Goal: Task Accomplishment & Management: Use online tool/utility

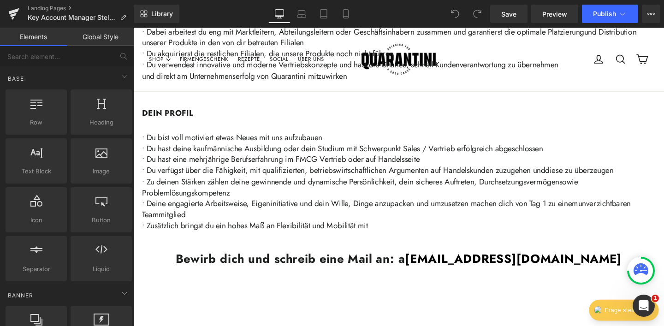
scroll to position [139, 0]
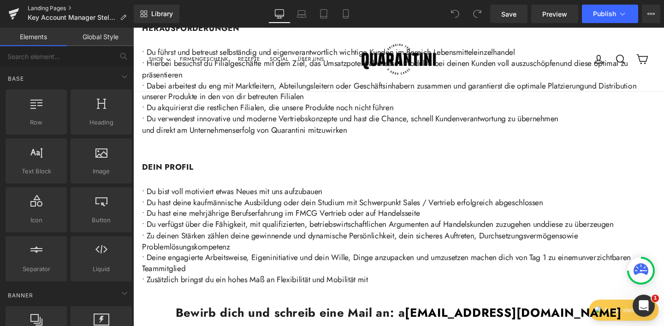
click at [51, 10] on link "Landing Pages" at bounding box center [81, 8] width 106 height 7
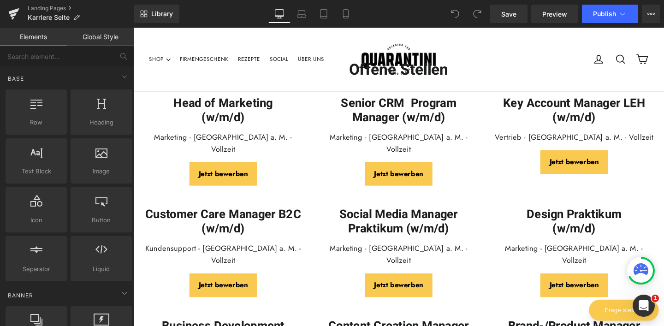
scroll to position [498, 0]
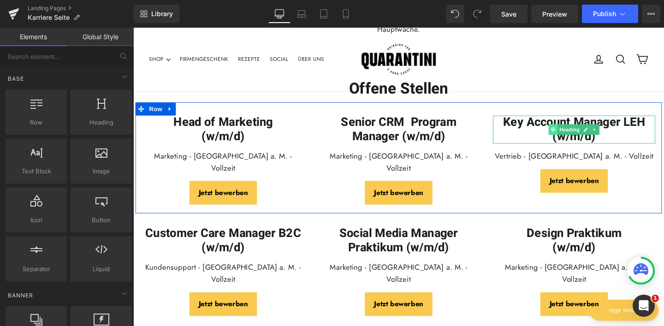
click at [577, 134] on icon at bounding box center [574, 135] width 5 height 6
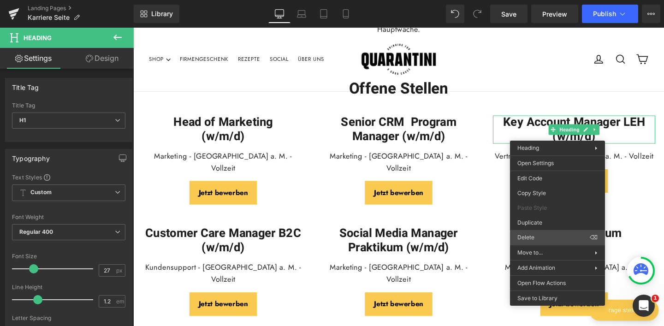
scroll to position [484, 0]
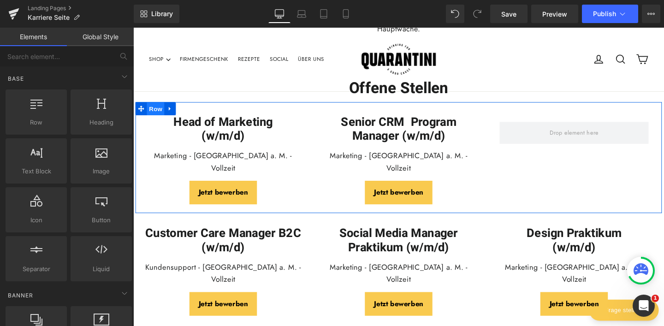
click at [158, 113] on span "Row" at bounding box center [157, 113] width 18 height 14
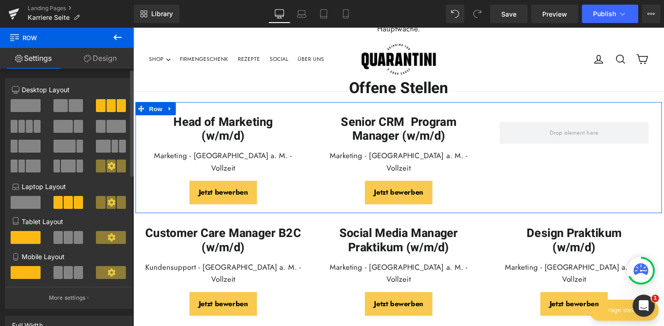
click at [72, 103] on span at bounding box center [76, 105] width 14 height 13
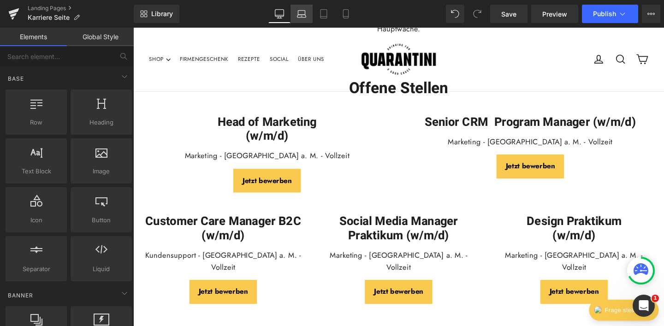
click at [301, 16] on icon at bounding box center [301, 16] width 1 height 0
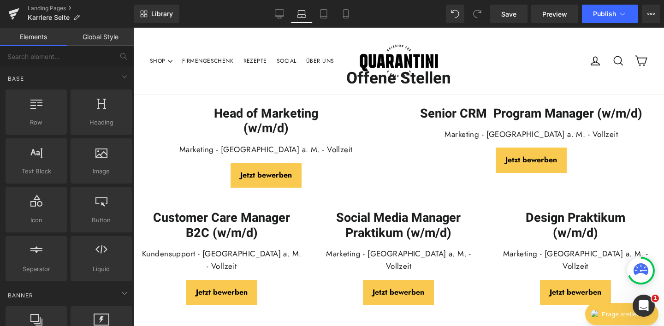
scroll to position [479, 0]
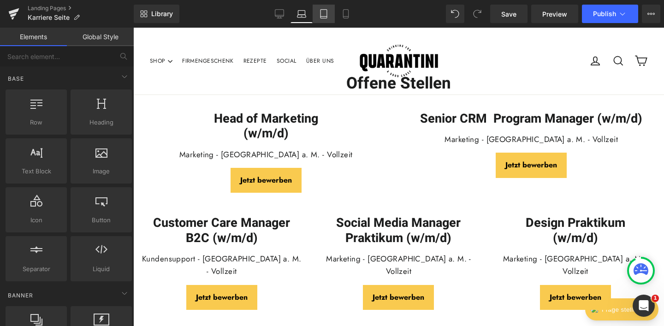
click at [325, 15] on icon at bounding box center [323, 13] width 9 height 9
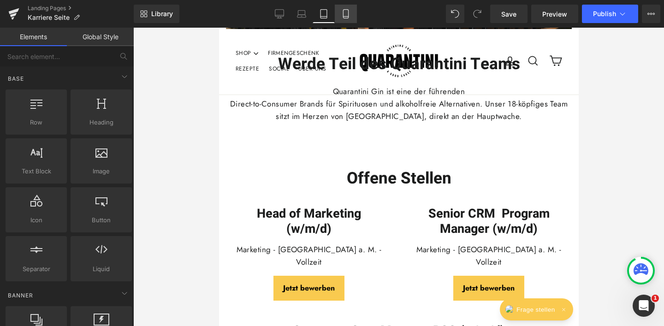
click at [342, 12] on icon at bounding box center [345, 13] width 9 height 9
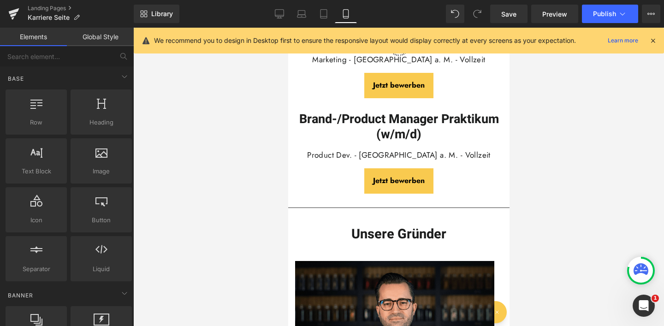
scroll to position [960, 0]
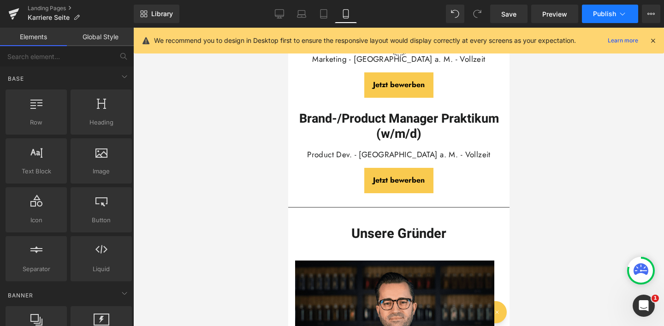
click at [602, 14] on span "Publish" at bounding box center [604, 13] width 23 height 7
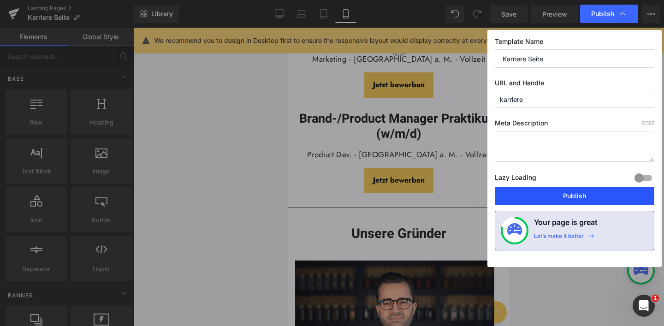
click at [582, 189] on button "Publish" at bounding box center [575, 196] width 160 height 18
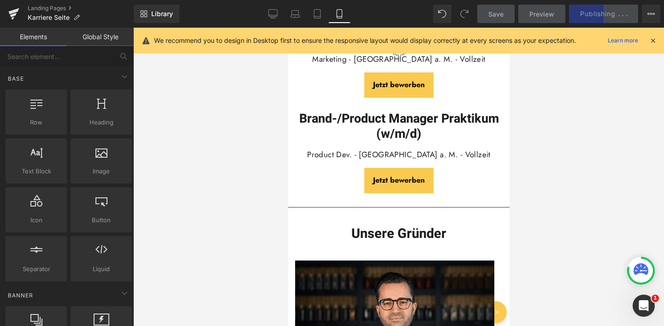
click at [655, 39] on icon at bounding box center [653, 40] width 8 height 8
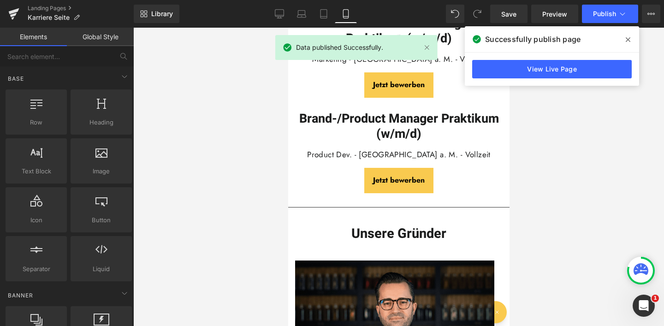
click at [626, 43] on span at bounding box center [628, 39] width 15 height 15
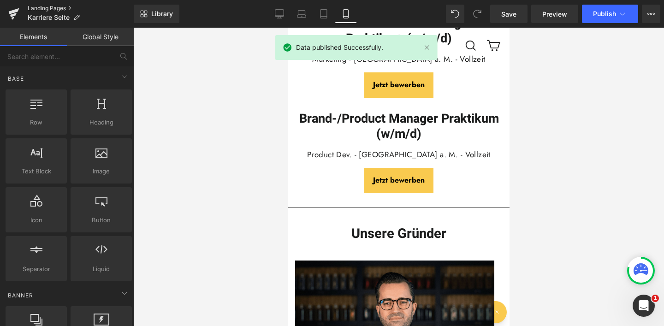
click at [61, 8] on link "Landing Pages" at bounding box center [81, 8] width 106 height 7
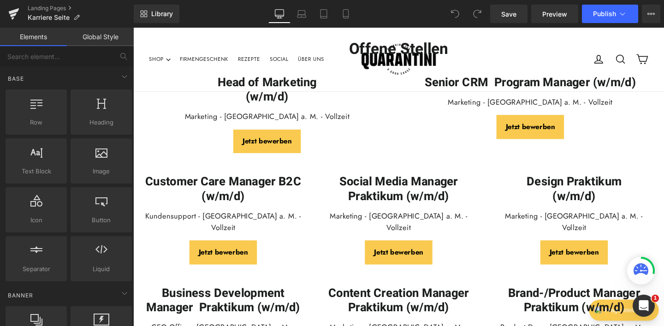
scroll to position [561, 0]
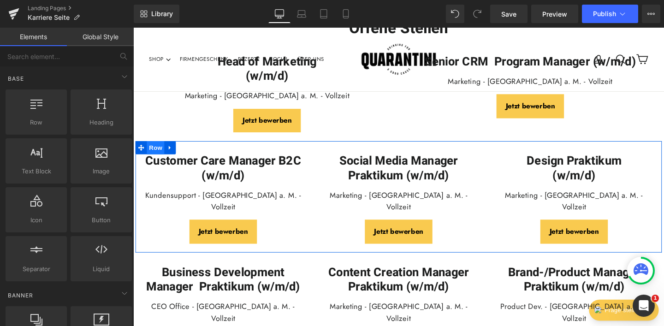
click at [161, 155] on span "Row" at bounding box center [157, 154] width 18 height 14
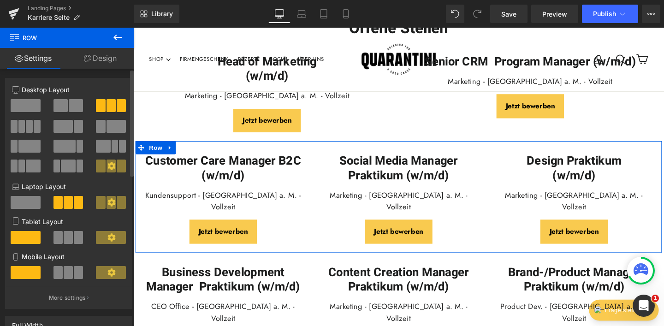
click at [57, 104] on span at bounding box center [60, 105] width 14 height 13
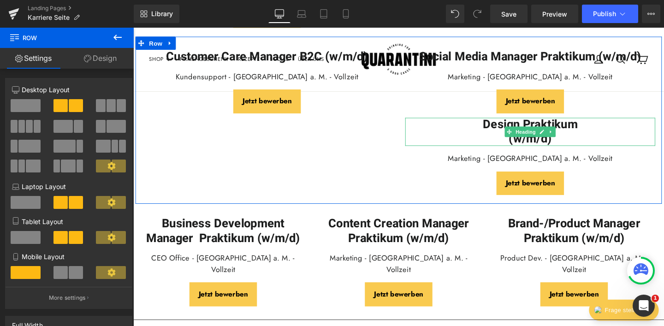
scroll to position [662, 0]
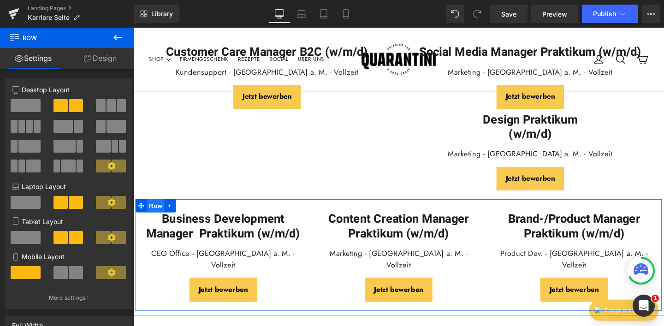
click at [153, 214] on span "Row" at bounding box center [157, 215] width 18 height 14
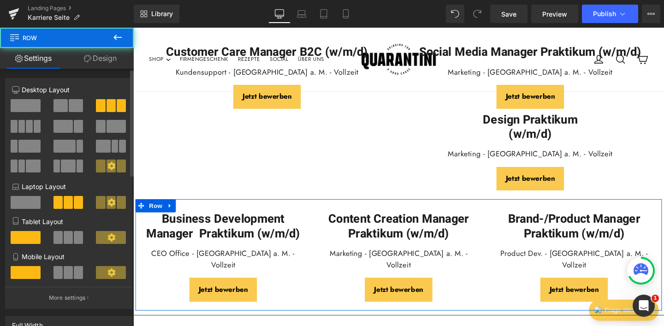
click at [72, 101] on span at bounding box center [76, 105] width 14 height 13
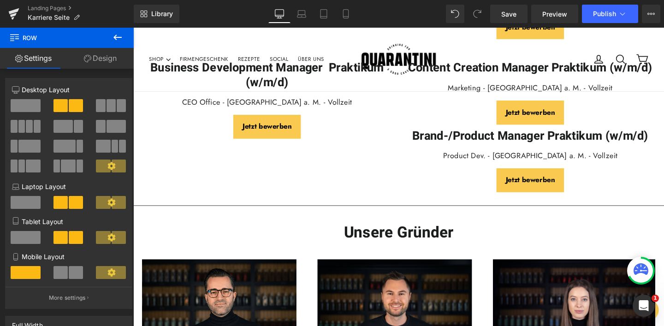
scroll to position [817, 0]
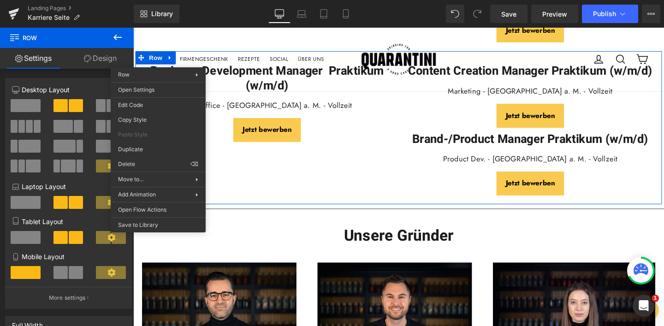
drag, startPoint x: 278, startPoint y: 174, endPoint x: 146, endPoint y: 152, distance: 134.6
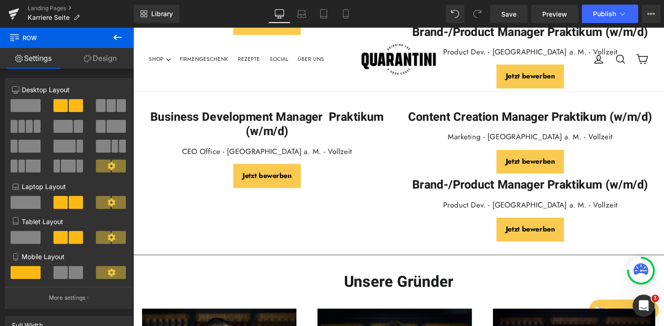
scroll to position [929, 0]
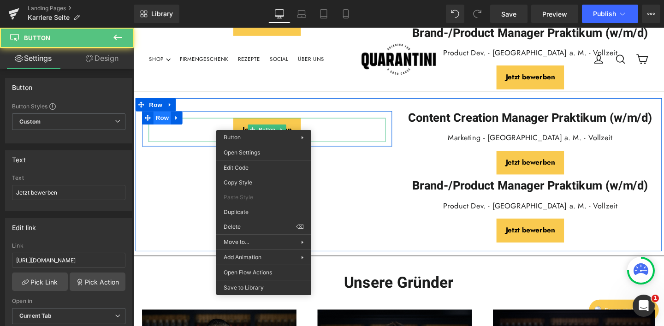
click at [158, 118] on span "Row" at bounding box center [163, 123] width 18 height 14
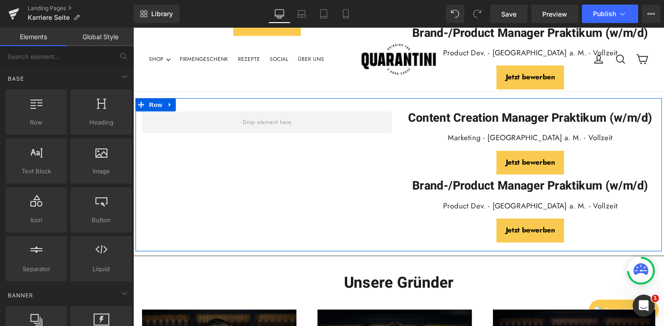
click at [430, 118] on strong "Content Creation Manager Praktikum (w/m/d)" at bounding box center [550, 123] width 257 height 18
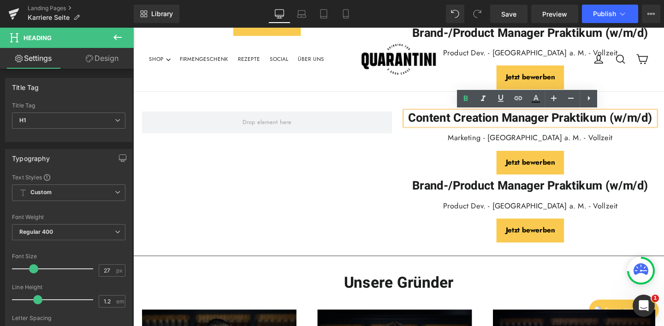
click at [411, 109] on div "Content Creation Manager Praktikum (w/m/d) Heading Marketing - Frankfurt a. M. …" at bounding box center [412, 182] width 553 height 161
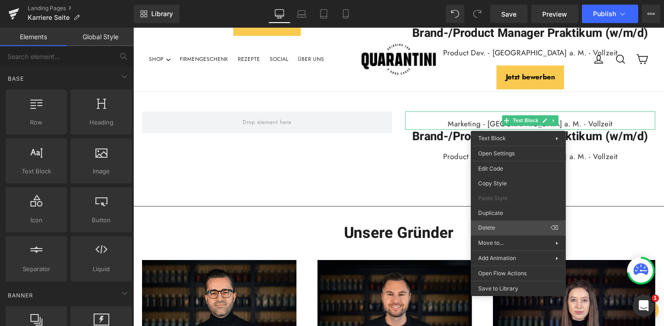
drag, startPoint x: 628, startPoint y: 255, endPoint x: 513, endPoint y: 237, distance: 116.2
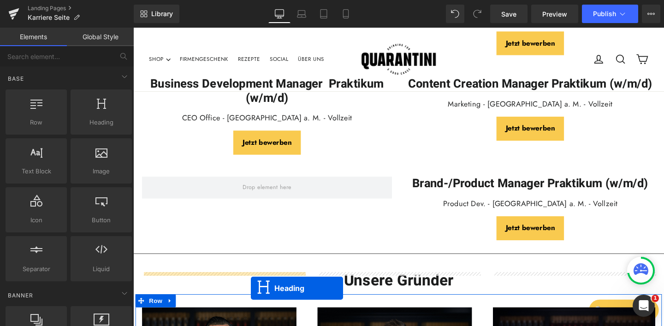
scroll to position [871, 0]
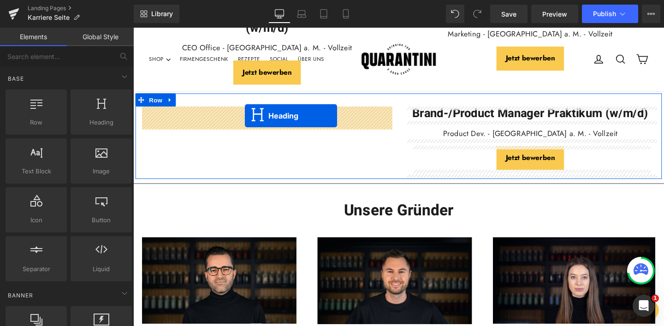
drag, startPoint x: 528, startPoint y: 115, endPoint x: 250, endPoint y: 120, distance: 278.1
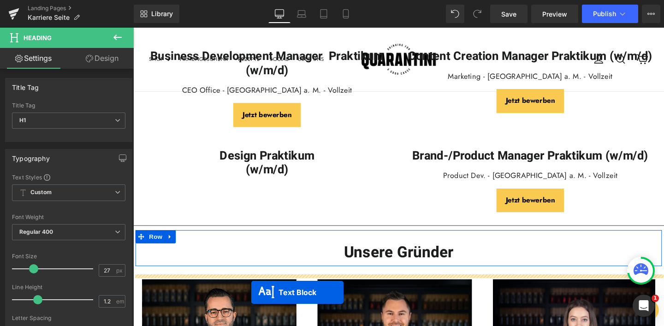
scroll to position [816, 0]
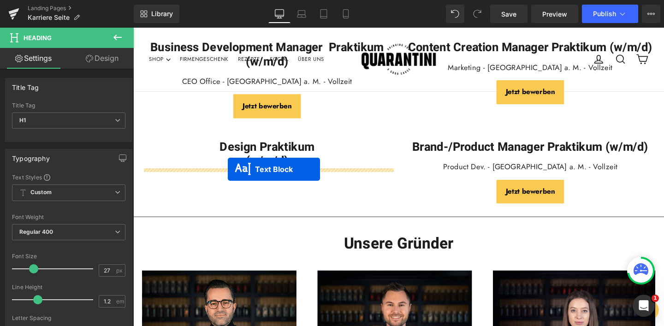
drag, startPoint x: 524, startPoint y: 129, endPoint x: 232, endPoint y: 176, distance: 295.7
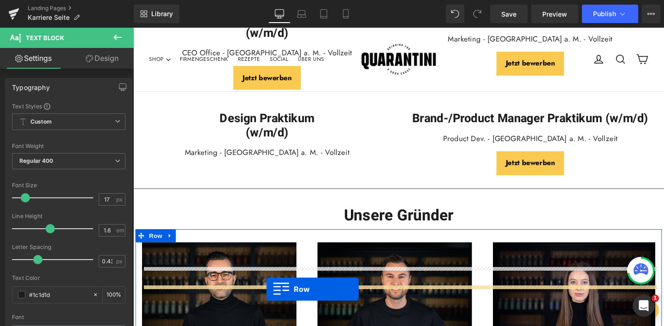
scroll to position [819, 0]
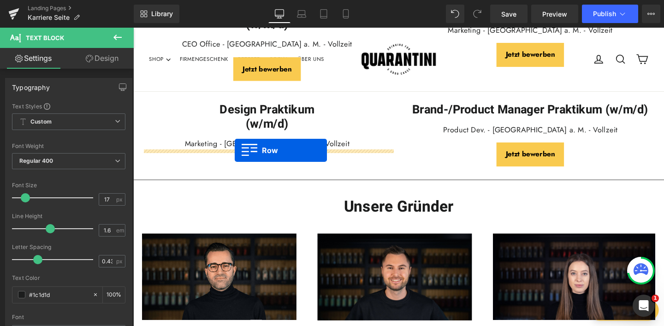
drag, startPoint x: 425, startPoint y: 132, endPoint x: 240, endPoint y: 157, distance: 186.9
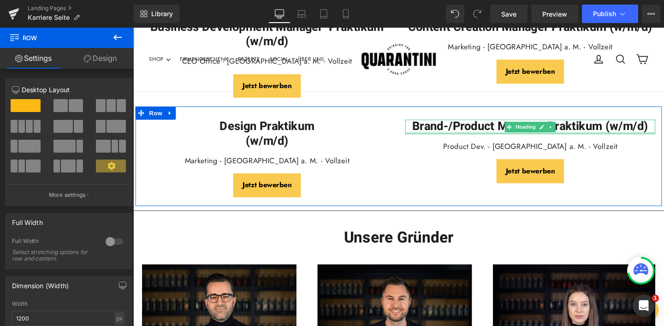
scroll to position [775, 0]
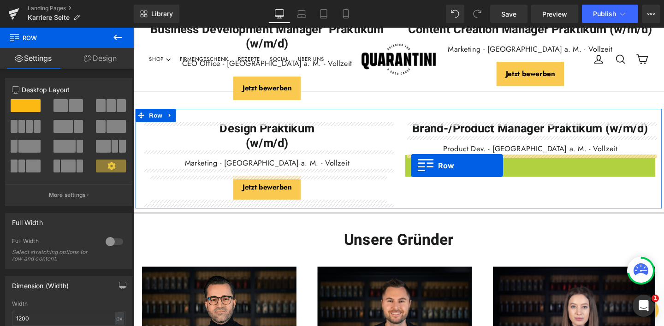
drag, startPoint x: 426, startPoint y: 167, endPoint x: 425, endPoint y: 172, distance: 5.2
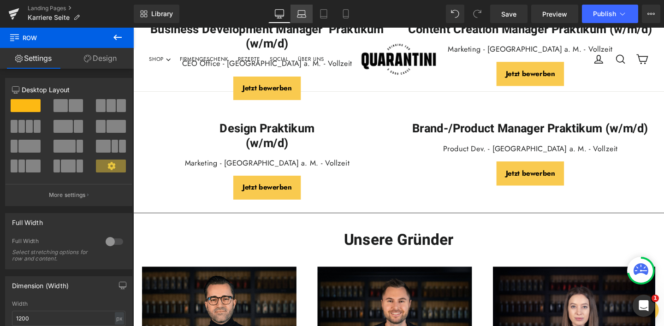
click at [301, 15] on icon at bounding box center [301, 13] width 9 height 9
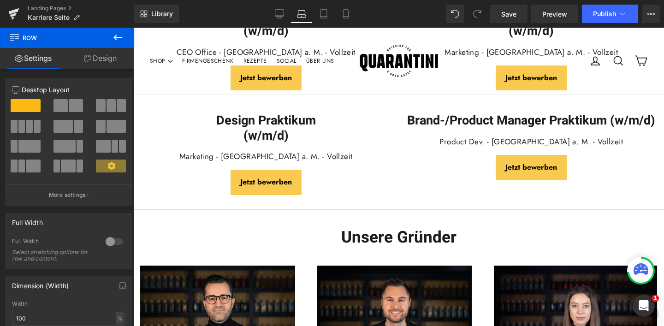
scroll to position [762, 0]
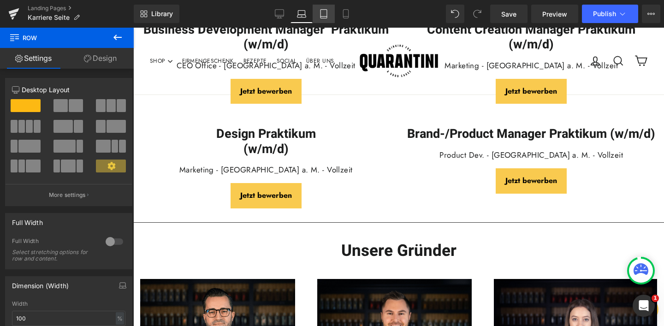
click at [325, 16] on icon at bounding box center [323, 13] width 9 height 9
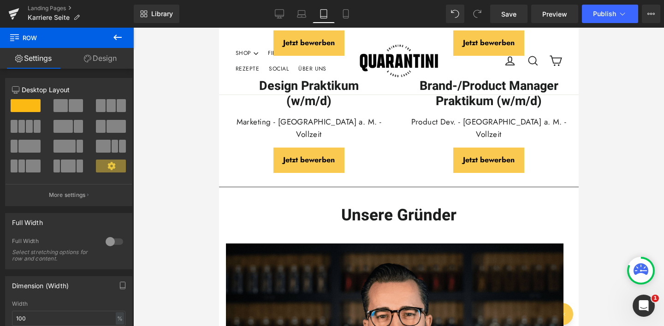
scroll to position [691, 0]
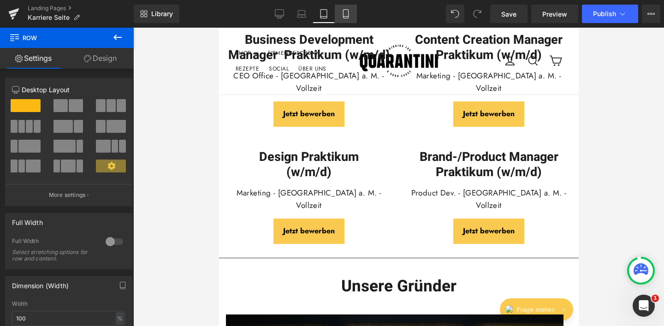
click at [350, 12] on icon at bounding box center [345, 13] width 9 height 9
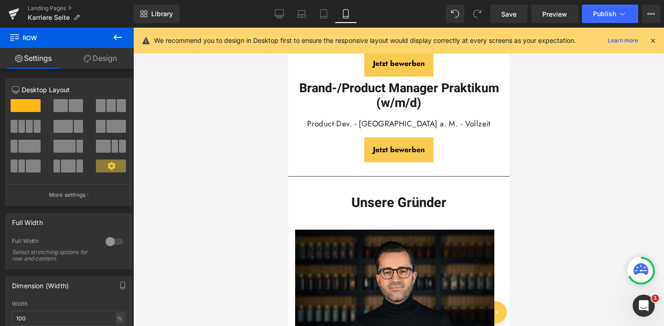
scroll to position [984, 0]
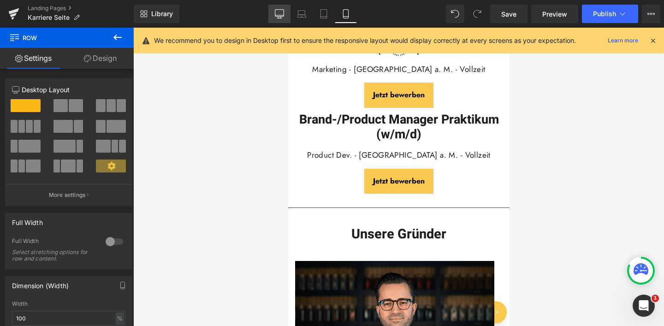
click at [276, 18] on icon at bounding box center [279, 13] width 9 height 9
type input "1200"
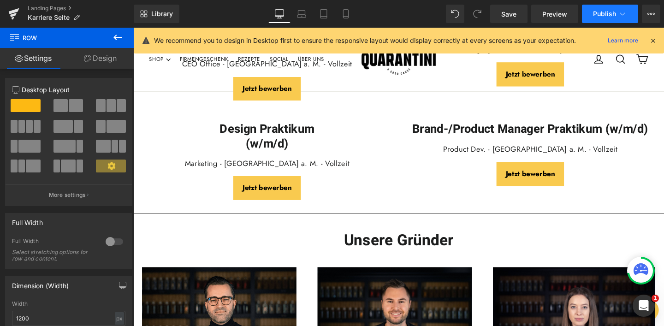
click at [604, 14] on span "Publish" at bounding box center [604, 13] width 23 height 7
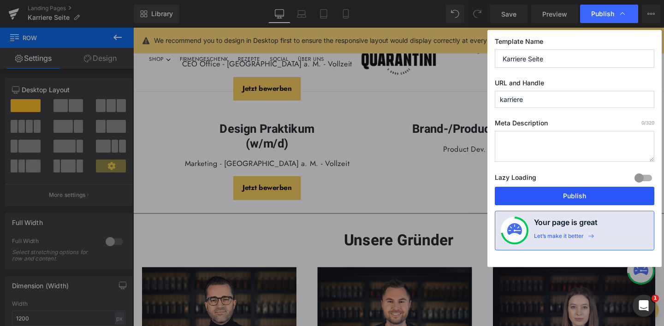
click at [578, 192] on button "Publish" at bounding box center [575, 196] width 160 height 18
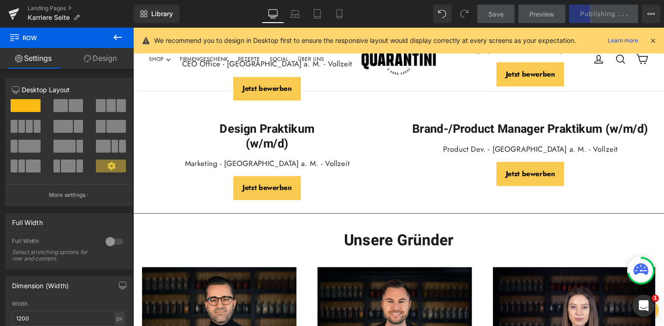
click at [656, 41] on icon at bounding box center [653, 40] width 8 height 8
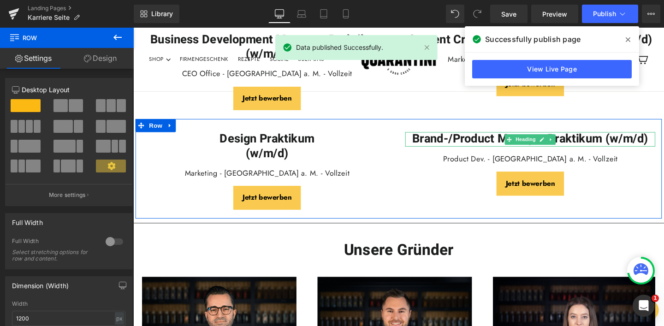
scroll to position [759, 0]
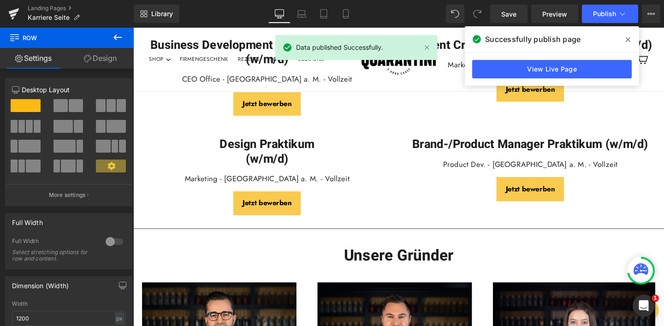
click at [629, 37] on icon at bounding box center [628, 39] width 5 height 7
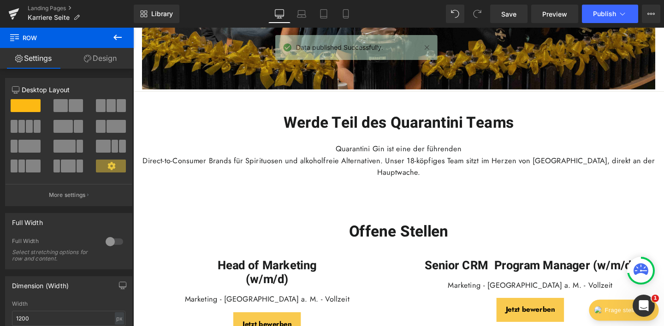
scroll to position [333, 0]
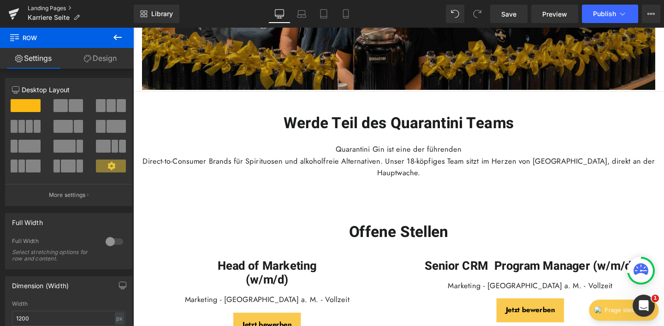
click at [65, 6] on link "Landing Pages" at bounding box center [81, 8] width 106 height 7
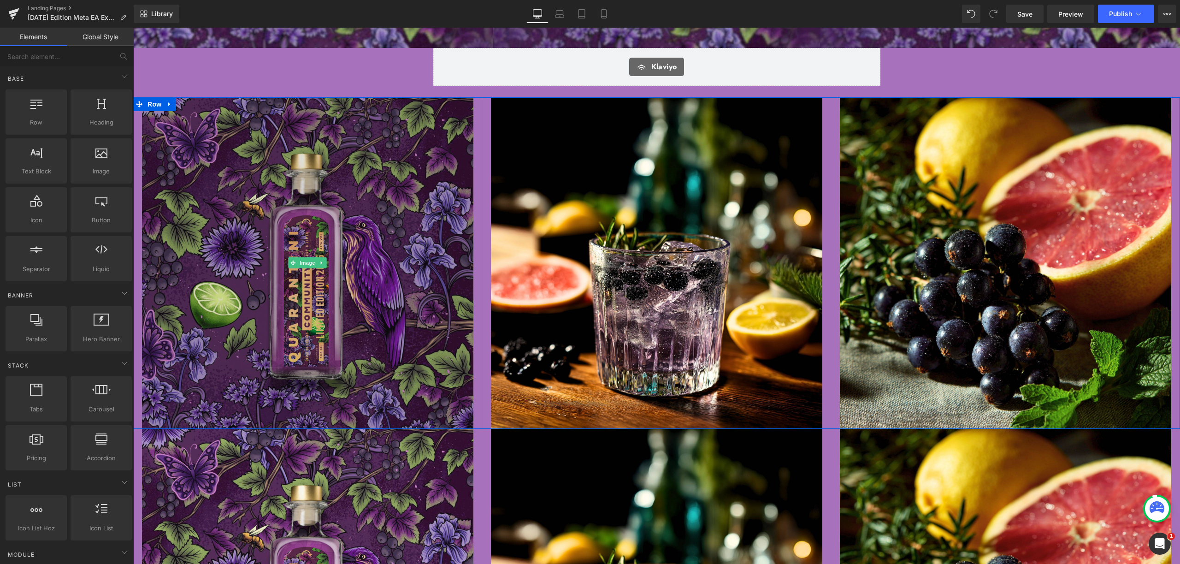
scroll to position [298, 0]
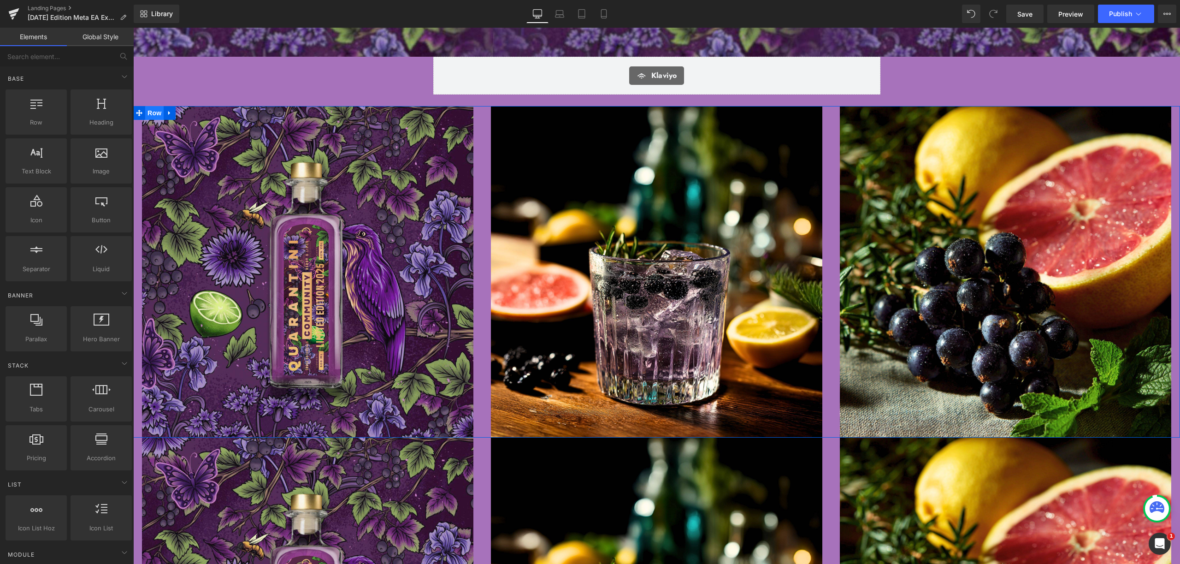
click at [153, 108] on span "Row" at bounding box center [154, 113] width 18 height 14
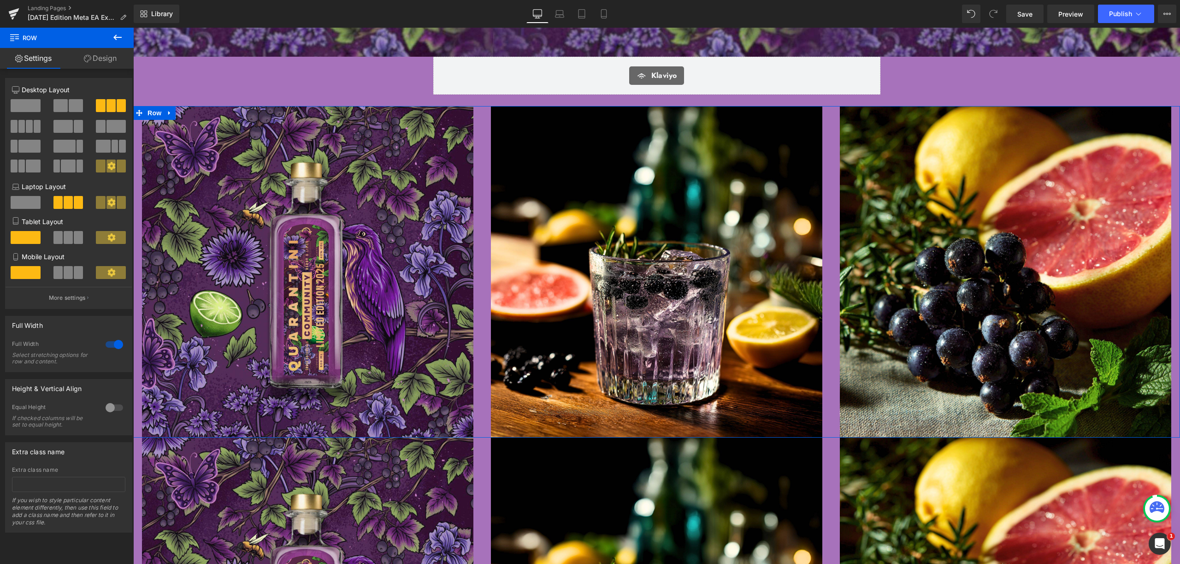
click at [75, 105] on span at bounding box center [76, 105] width 14 height 13
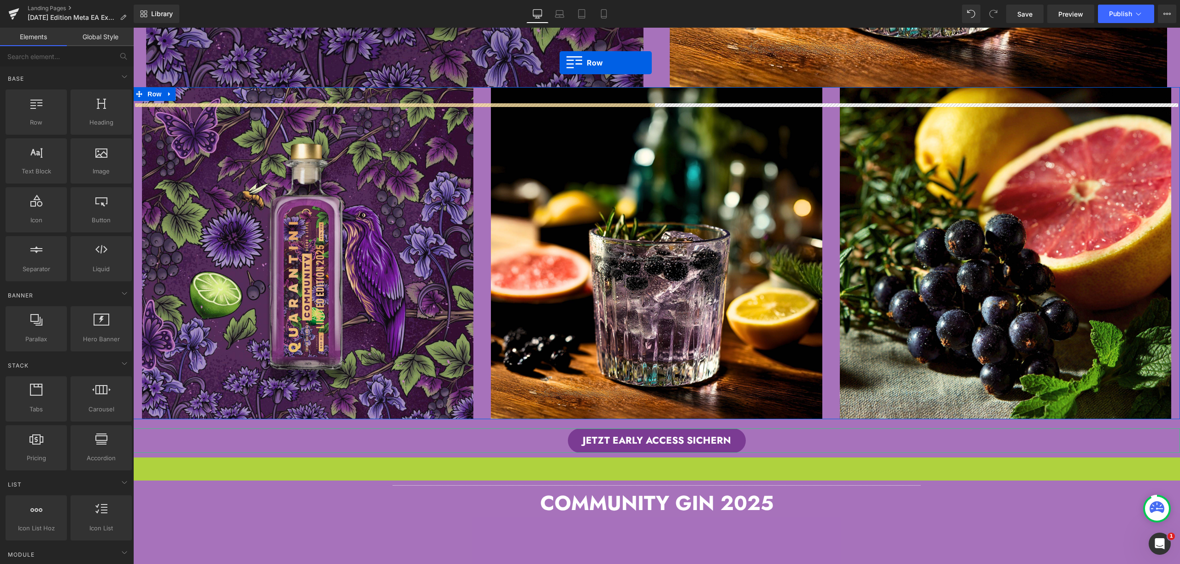
scroll to position [787, 0]
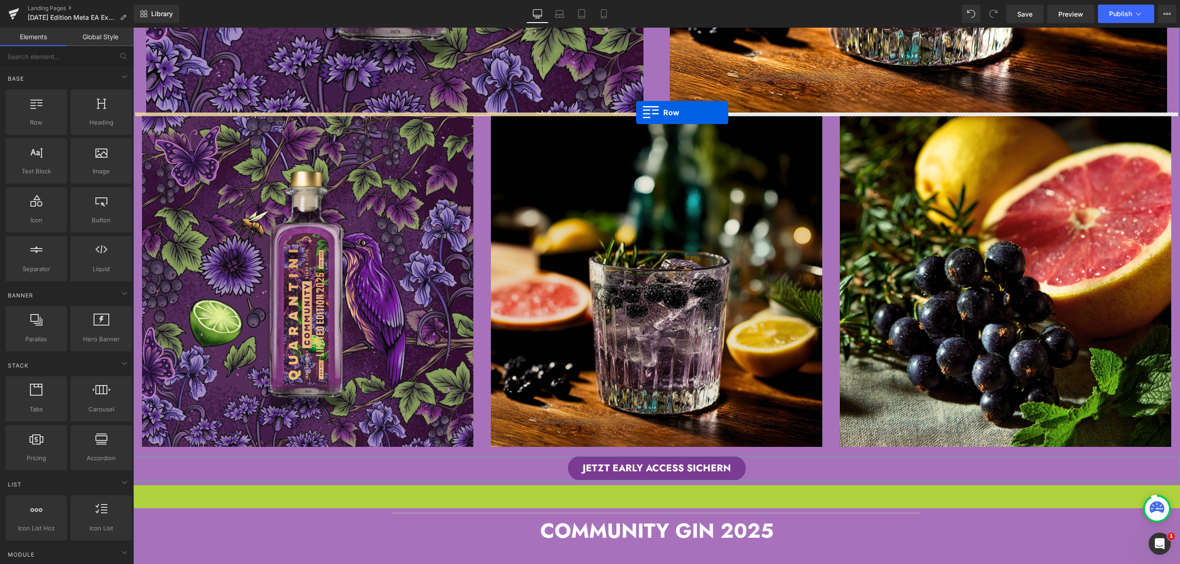
drag, startPoint x: 138, startPoint y: 410, endPoint x: 636, endPoint y: 112, distance: 580.2
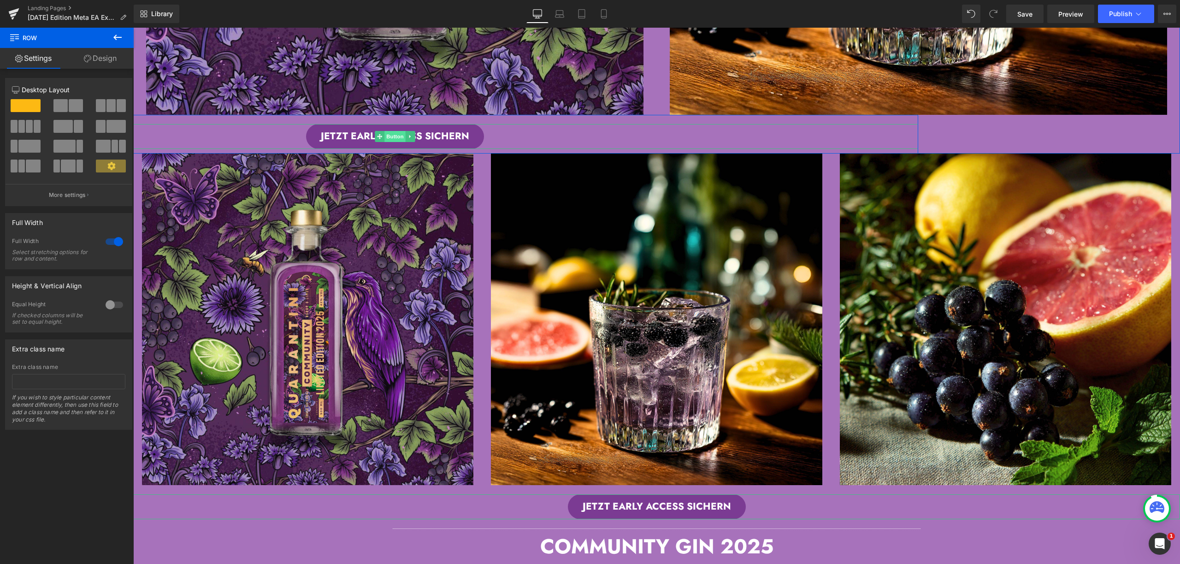
click at [386, 131] on span "Button" at bounding box center [395, 136] width 21 height 11
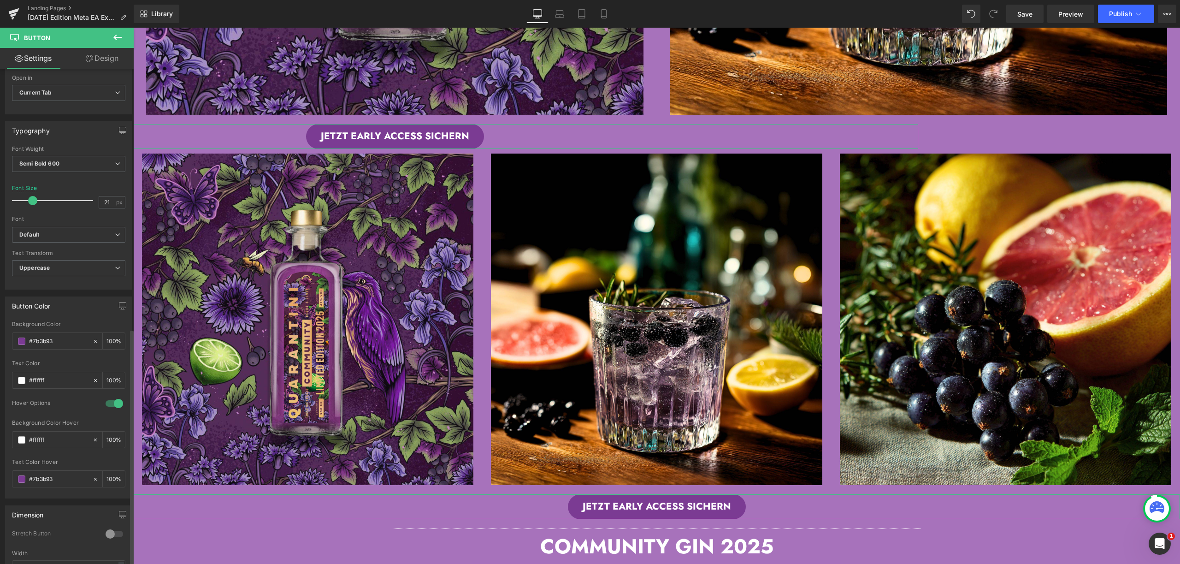
scroll to position [547, 0]
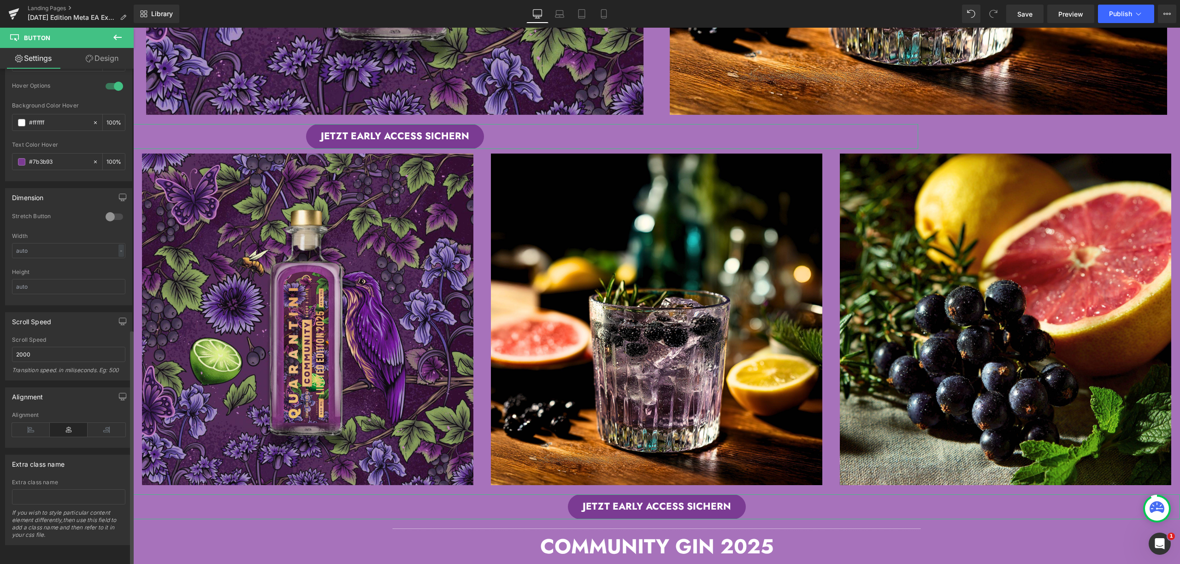
click at [66, 423] on icon at bounding box center [69, 430] width 38 height 14
click at [141, 129] on div "JETZT EARLY ACCESS SICHERN" at bounding box center [394, 136] width 1047 height 25
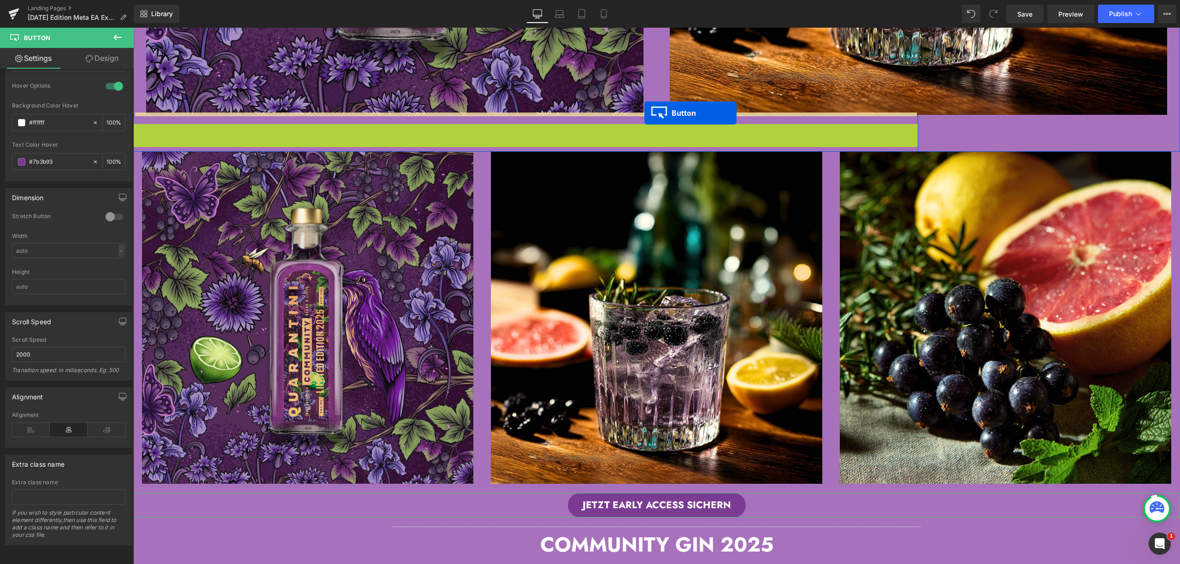
drag, startPoint x: 375, startPoint y: 133, endPoint x: 645, endPoint y: 113, distance: 270.4
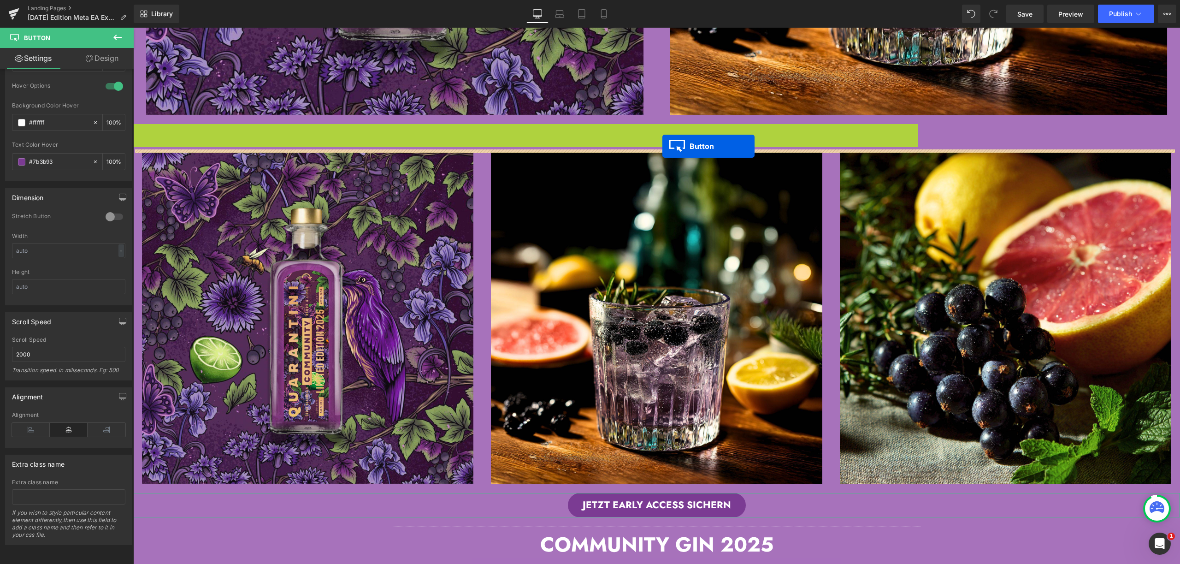
drag, startPoint x: 374, startPoint y: 134, endPoint x: 663, endPoint y: 146, distance: 288.4
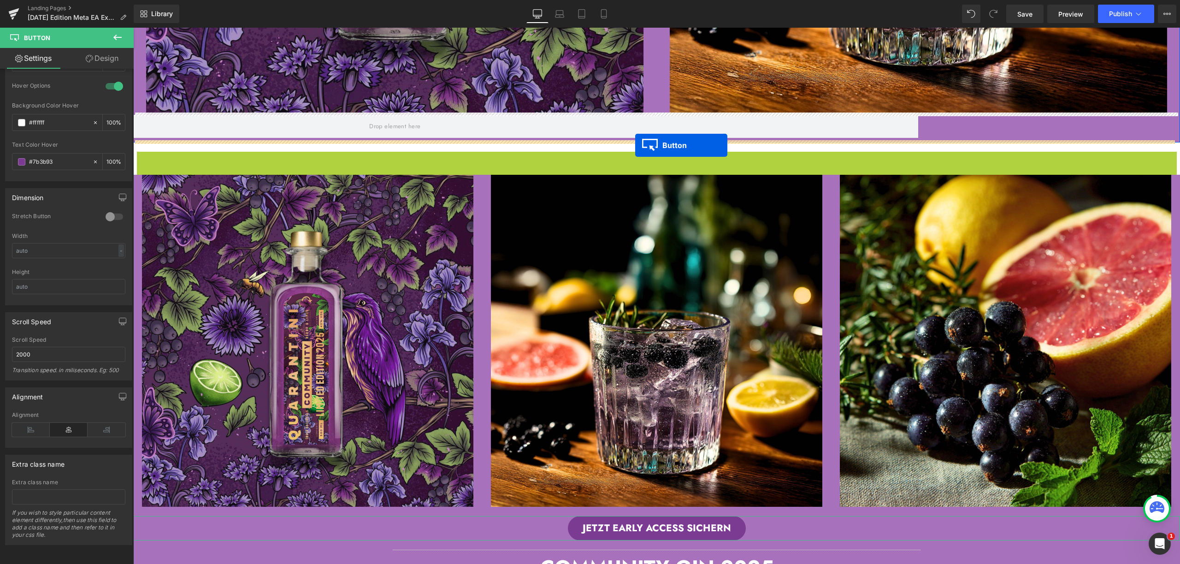
drag, startPoint x: 635, startPoint y: 161, endPoint x: 635, endPoint y: 145, distance: 15.7
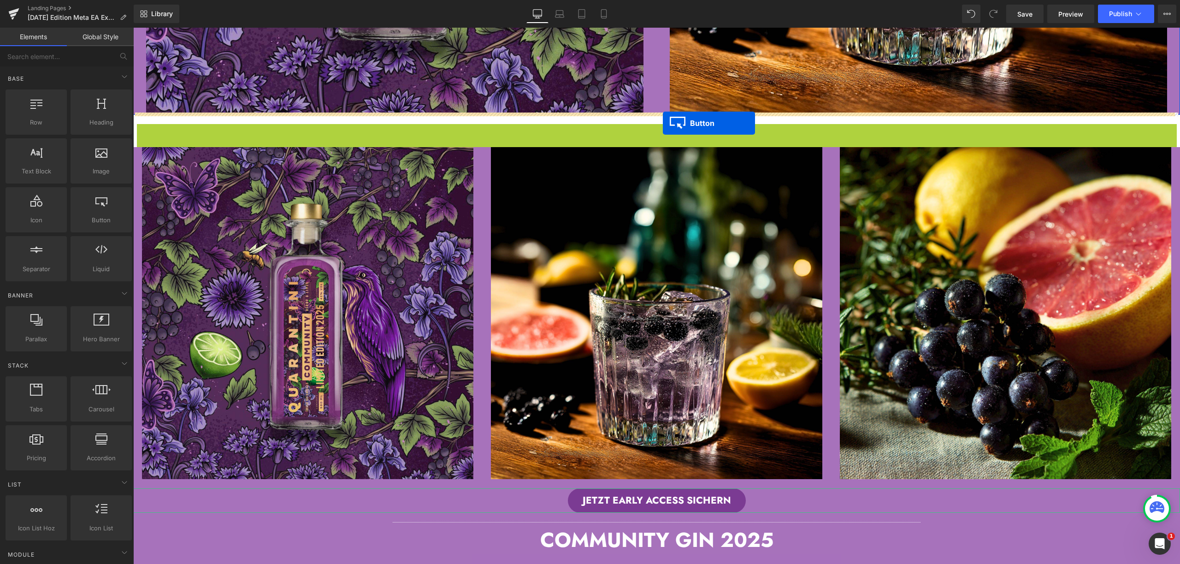
drag, startPoint x: 639, startPoint y: 135, endPoint x: 663, endPoint y: 123, distance: 27.0
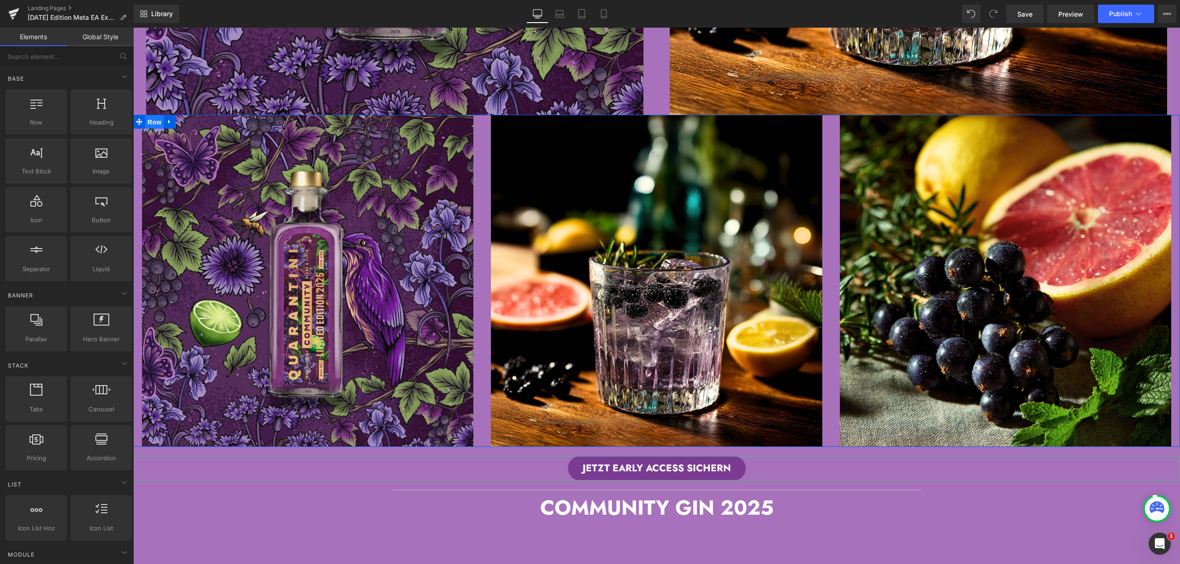
click at [151, 118] on span "Row" at bounding box center [154, 122] width 18 height 14
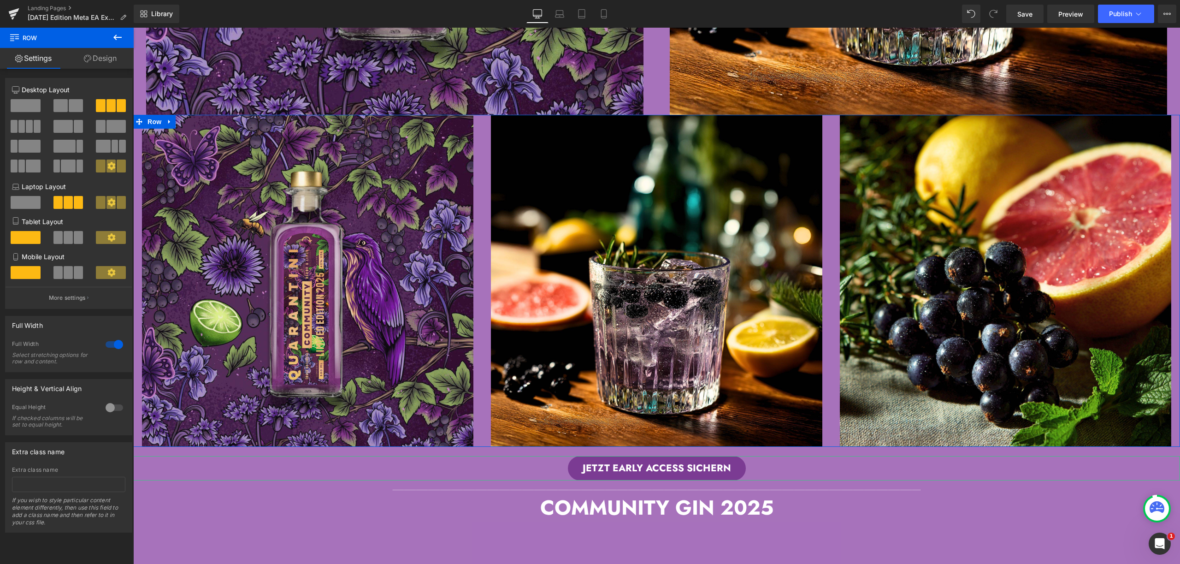
click at [114, 62] on link "Design" at bounding box center [100, 58] width 67 height 21
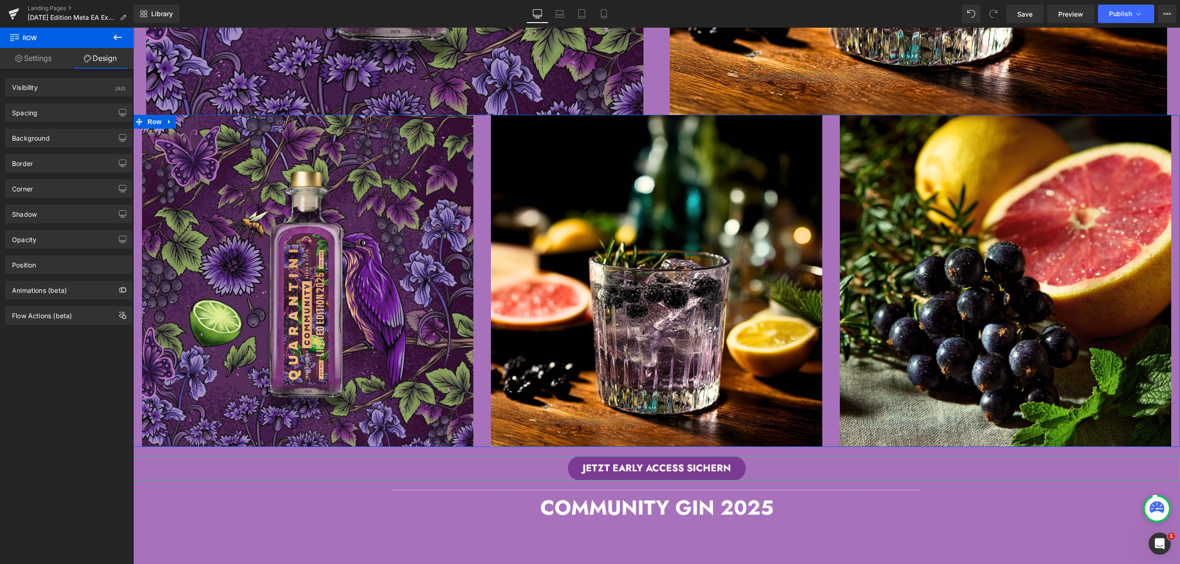
type input "0"
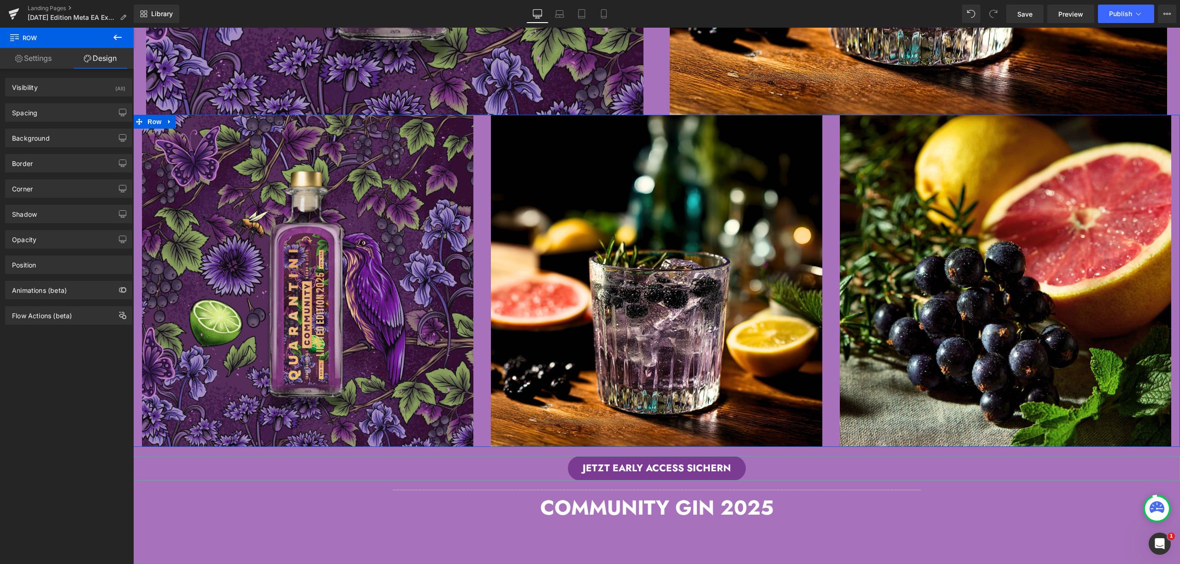
type input "0"
click at [52, 112] on div "Spacing" at bounding box center [69, 113] width 126 height 18
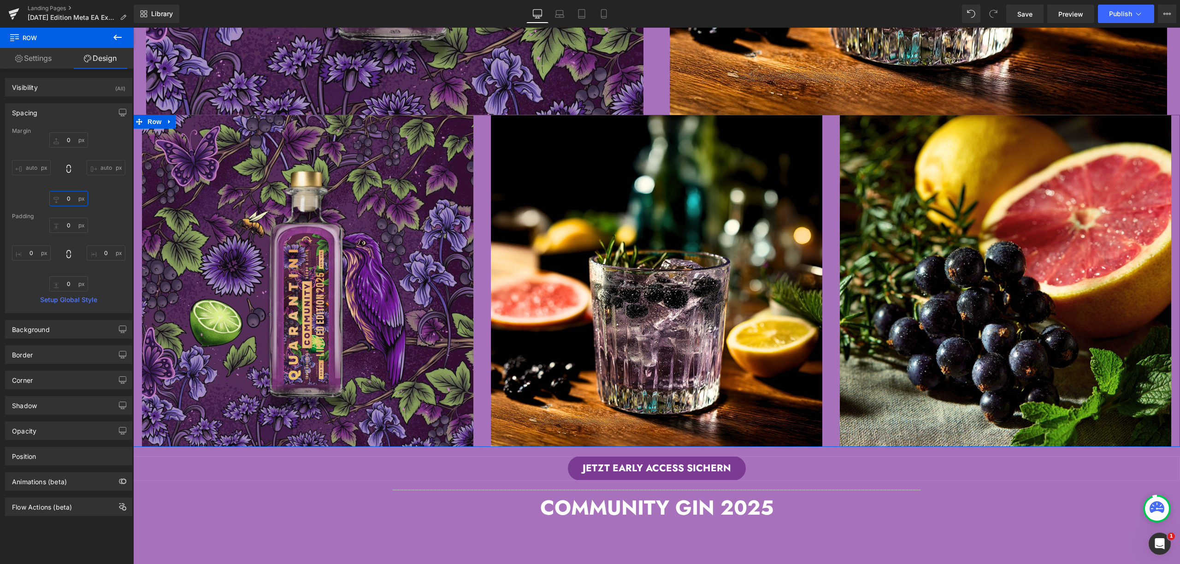
click at [68, 198] on input "0" at bounding box center [68, 198] width 39 height 15
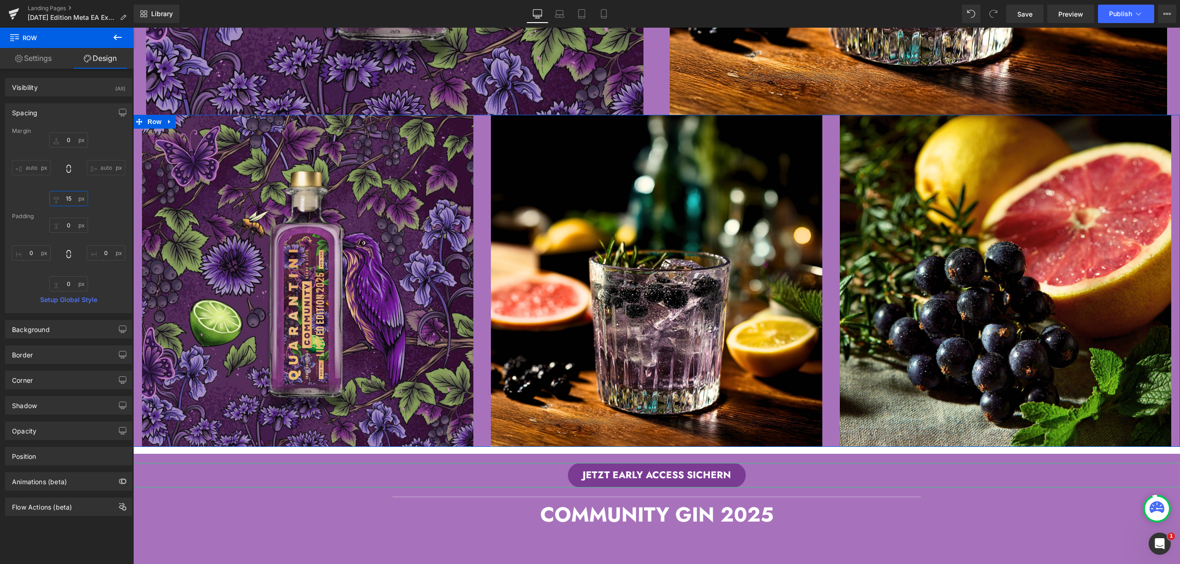
type input "1"
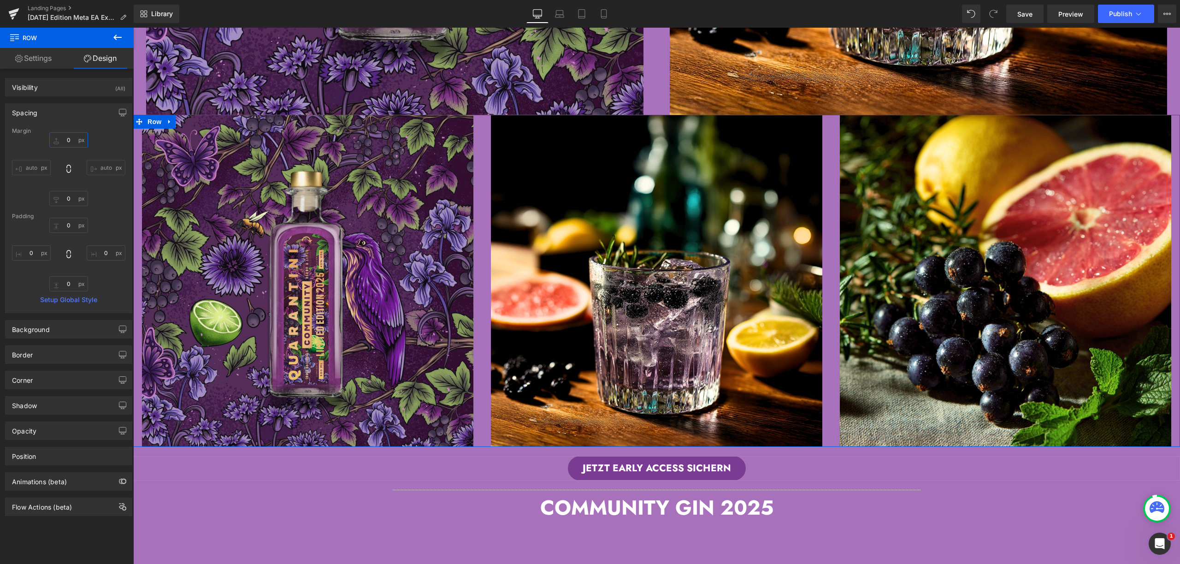
click at [69, 139] on input "0" at bounding box center [68, 139] width 39 height 15
type input "15"
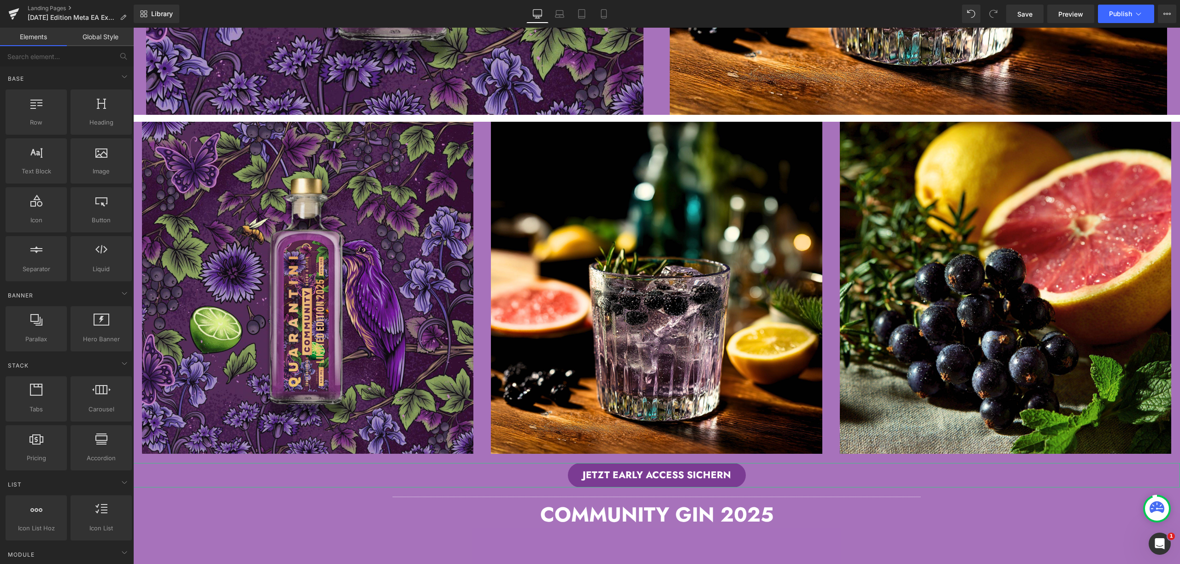
click at [220, 115] on div "Hero Banner Image Hero Banner Klaviyo Klaviyo Row Row Image Image Row Image Ima…" at bounding box center [656, 501] width 1047 height 2521
click at [183, 116] on div "Hero Banner Image Hero Banner Klaviyo Klaviyo Row Row Image Image Row Image Ima…" at bounding box center [656, 501] width 1047 height 2521
click at [134, 115] on div "Hero Banner Image Hero Banner Klaviyo Klaviyo Row Row Image Image Row Image Ima…" at bounding box center [656, 501] width 1047 height 2521
click at [138, 115] on div "Hero Banner Image Hero Banner Klaviyo Klaviyo Row Row Image Image Row Image Ima…" at bounding box center [656, 501] width 1047 height 2521
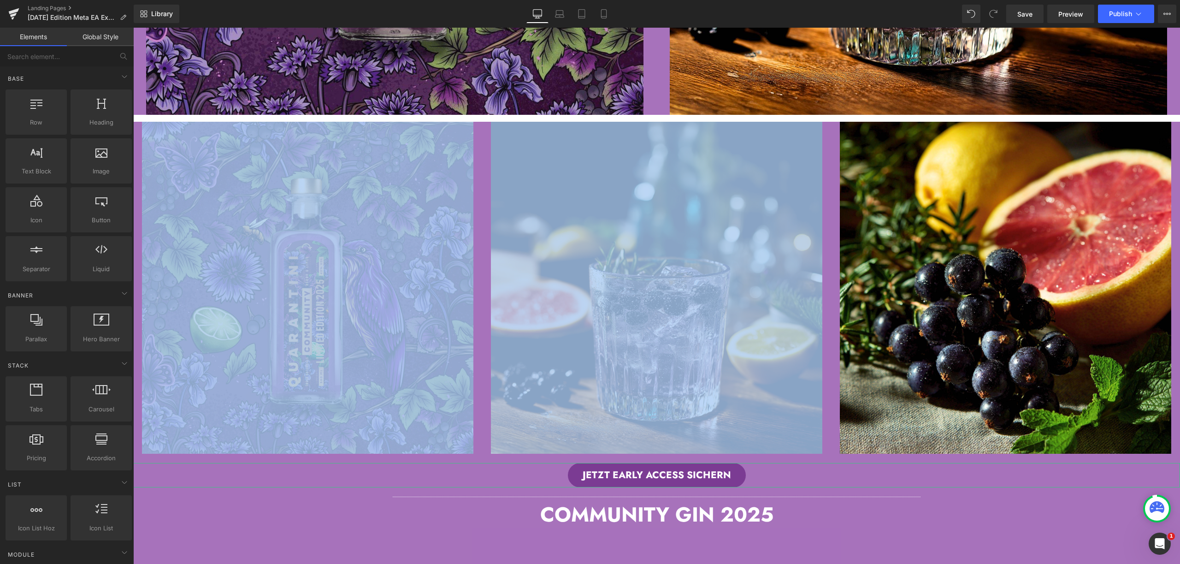
click at [138, 115] on div "Hero Banner Image Hero Banner Klaviyo Klaviyo Row Row Image Image Row Image Ima…" at bounding box center [656, 501] width 1047 height 2521
click at [133, 28] on div at bounding box center [133, 28] width 0 height 0
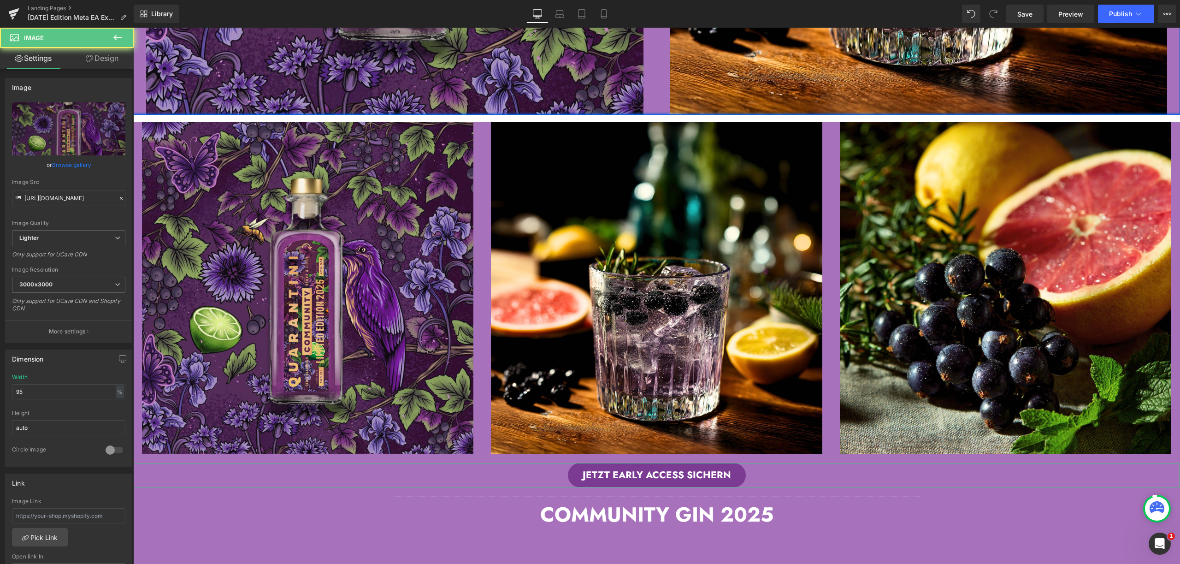
click at [139, 112] on div at bounding box center [656, 113] width 1047 height 2
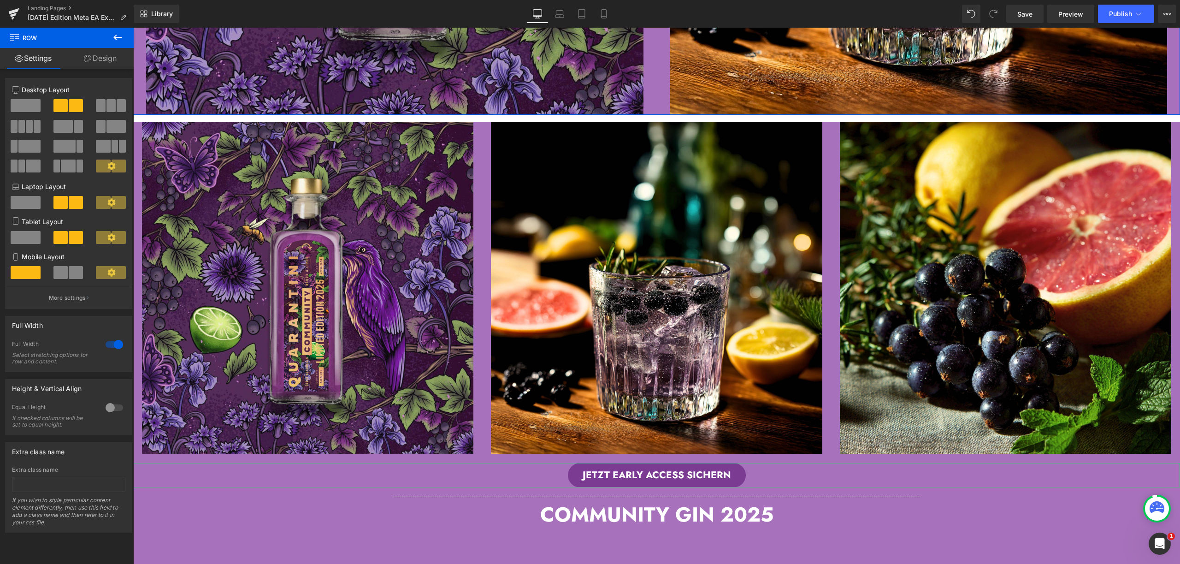
click at [109, 63] on link "Design" at bounding box center [100, 58] width 67 height 21
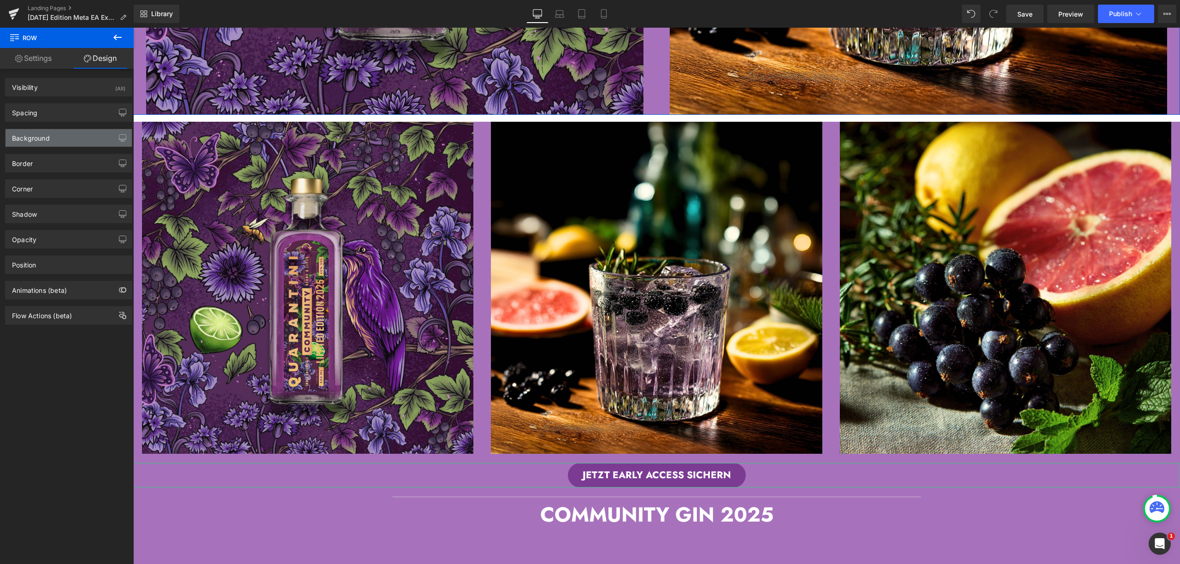
click at [68, 133] on div "Background" at bounding box center [69, 138] width 126 height 18
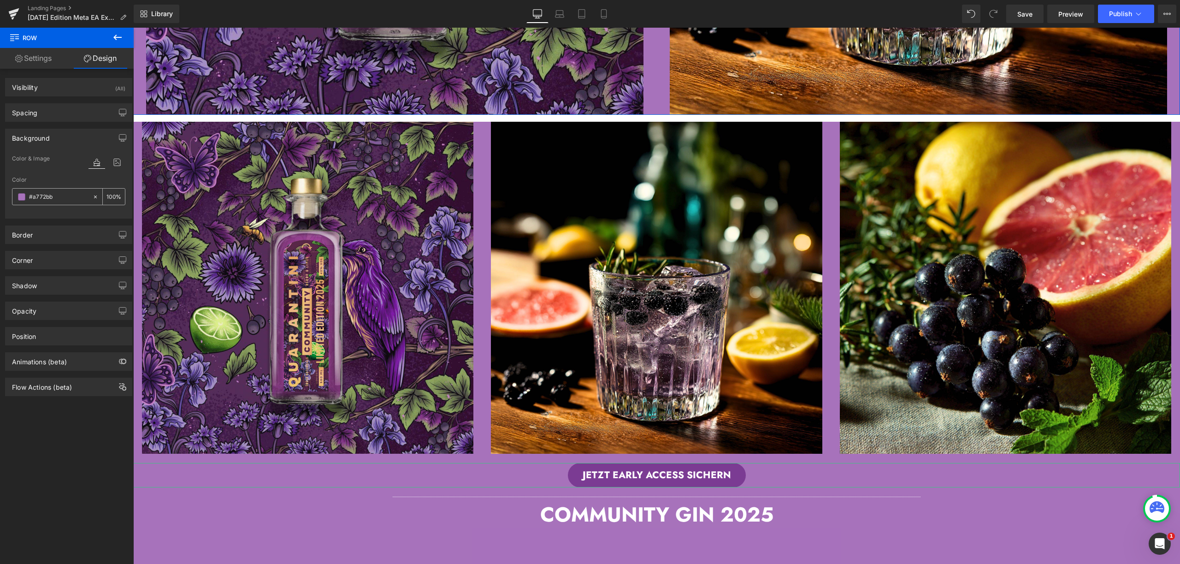
click at [92, 198] on icon at bounding box center [95, 197] width 6 height 6
type input "none"
type input "0"
click at [92, 197] on icon at bounding box center [95, 197] width 6 height 6
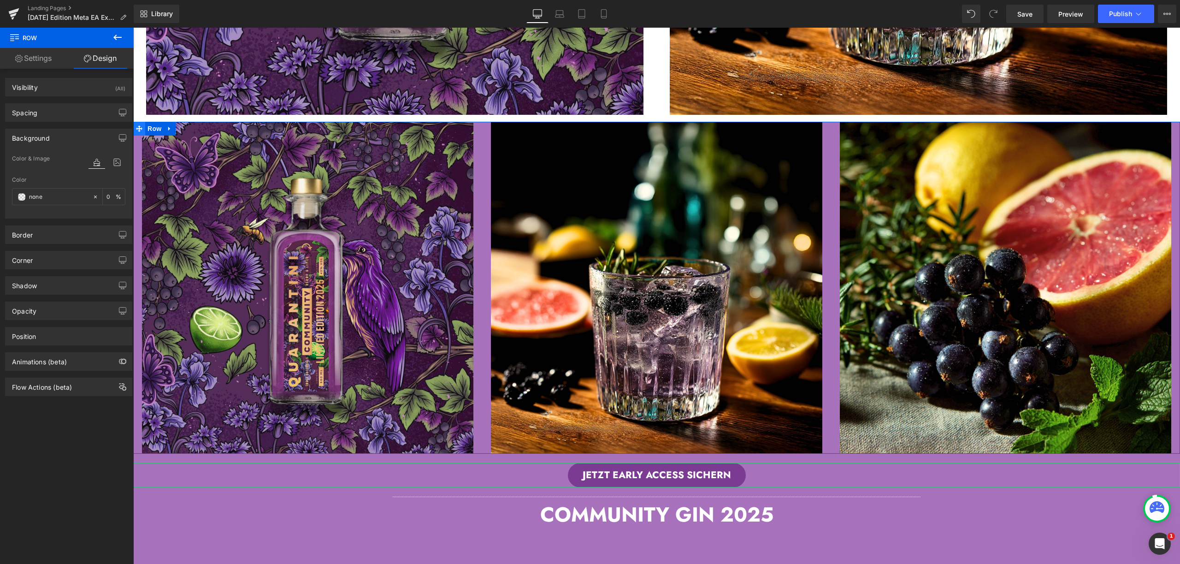
click at [136, 126] on icon at bounding box center [139, 128] width 6 height 6
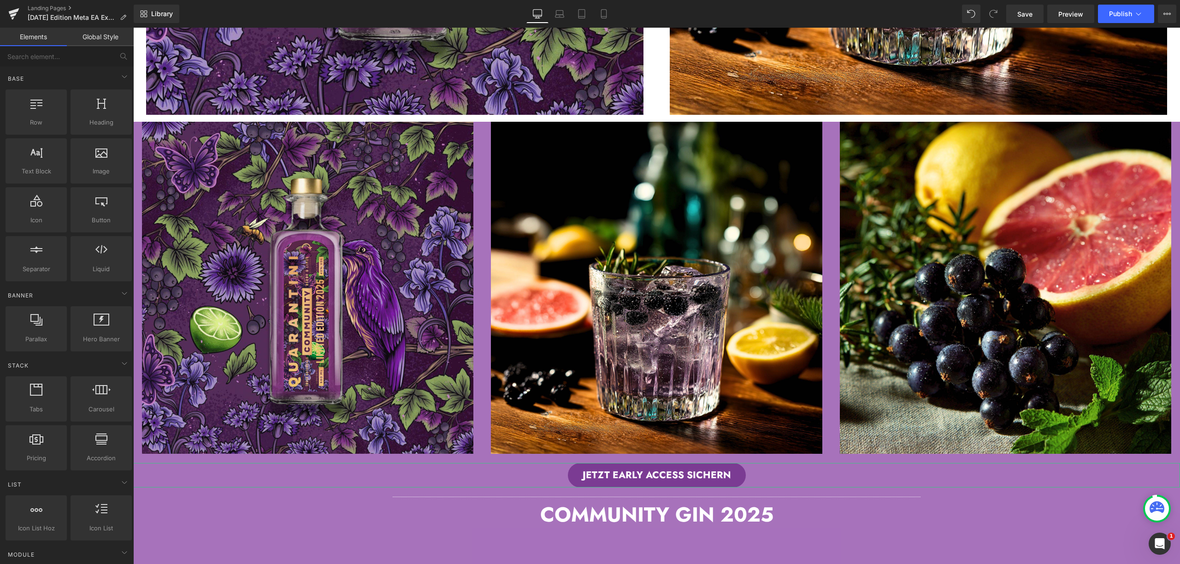
click at [159, 116] on div "Hero Banner Image Hero Banner Klaviyo Klaviyo Row Row Image Image Row Image Ima…" at bounding box center [656, 501] width 1047 height 2521
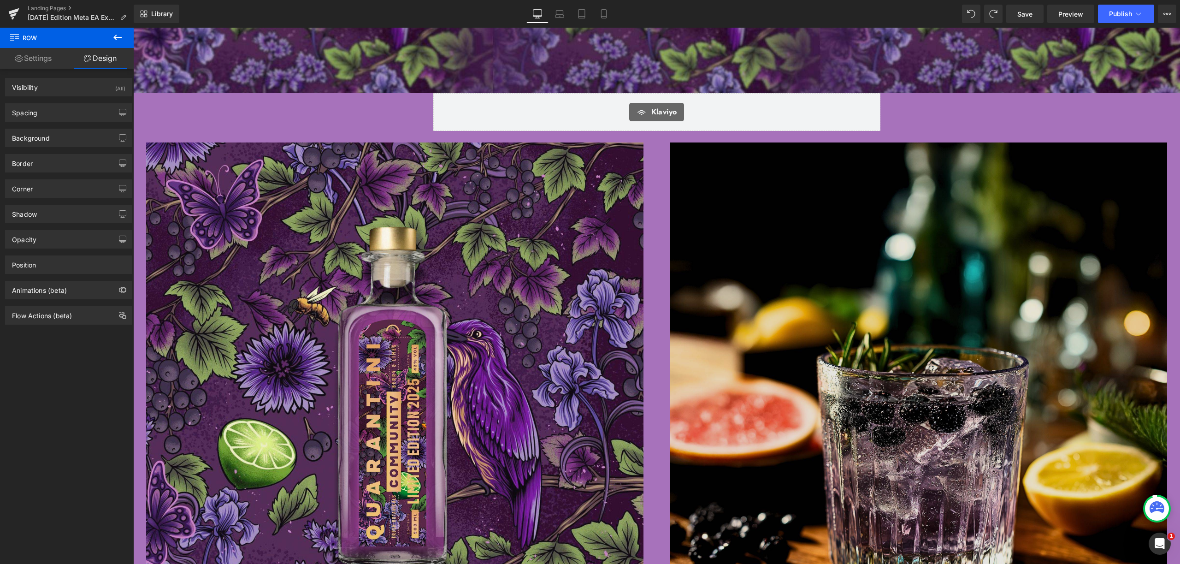
scroll to position [476, 0]
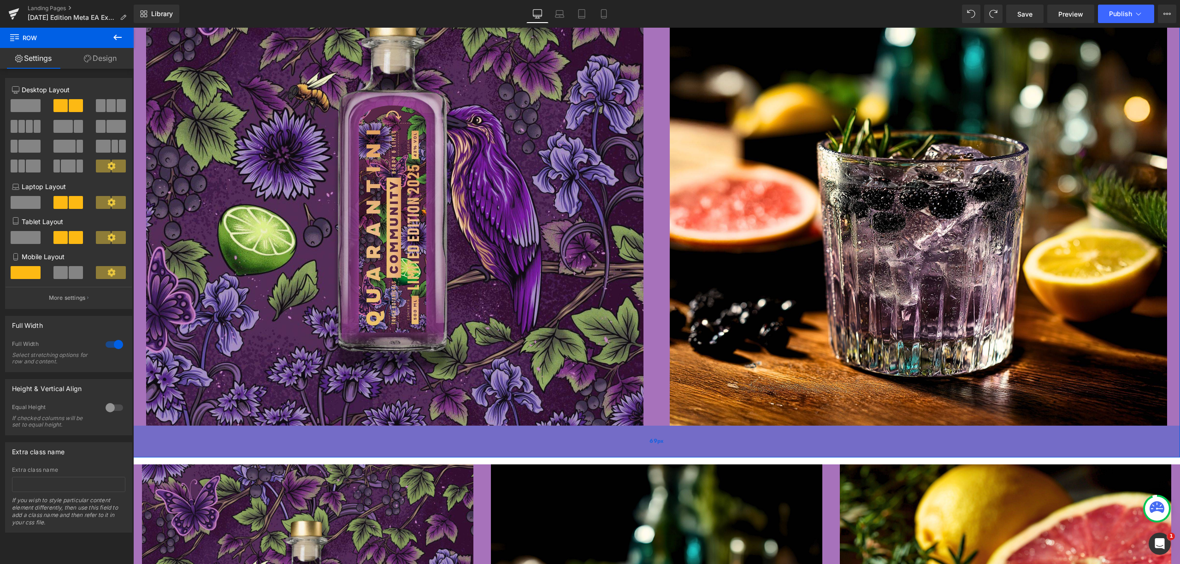
drag, startPoint x: 481, startPoint y: 423, endPoint x: 480, endPoint y: 455, distance: 31.8
click at [480, 455] on div "69px" at bounding box center [656, 442] width 1047 height 32
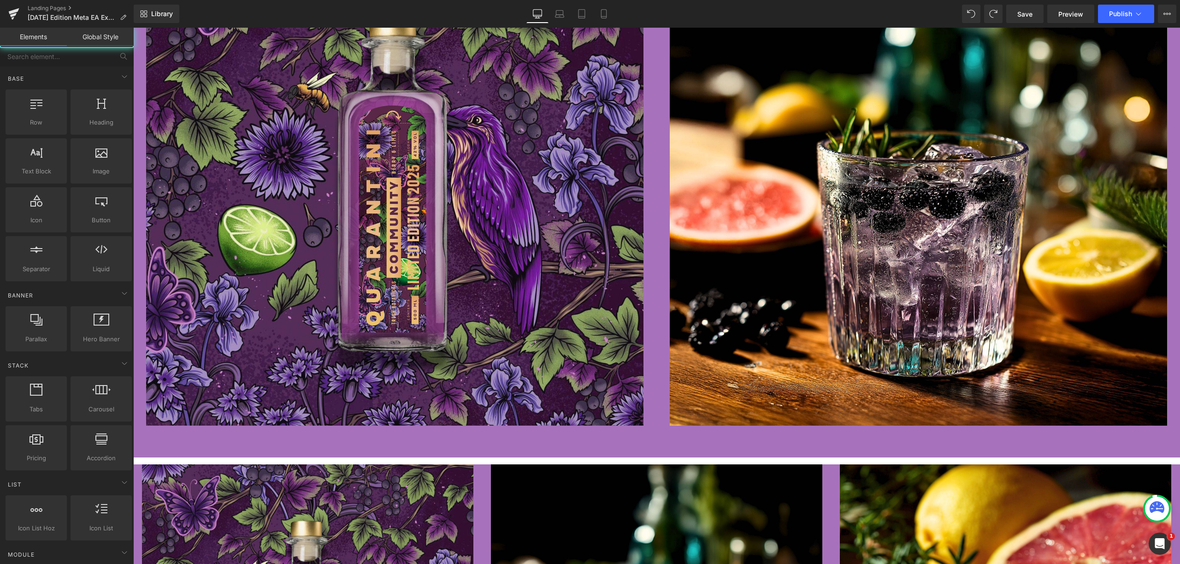
click at [139, 471] on span at bounding box center [139, 471] width 12 height 14
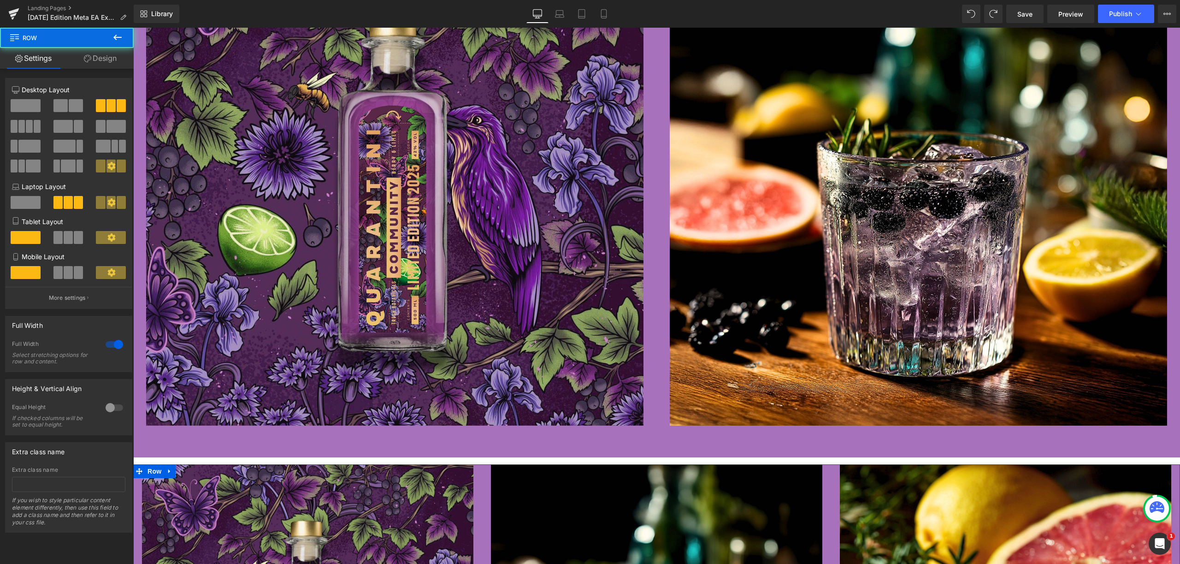
click at [113, 57] on link "Design" at bounding box center [100, 58] width 67 height 21
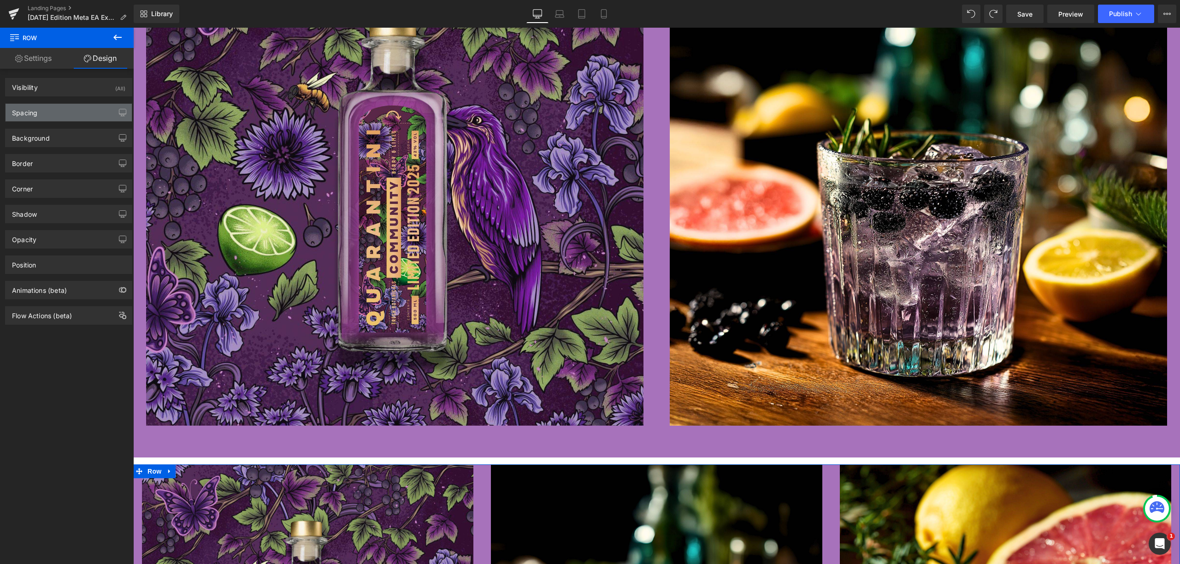
click at [77, 112] on div "Spacing" at bounding box center [69, 113] width 126 height 18
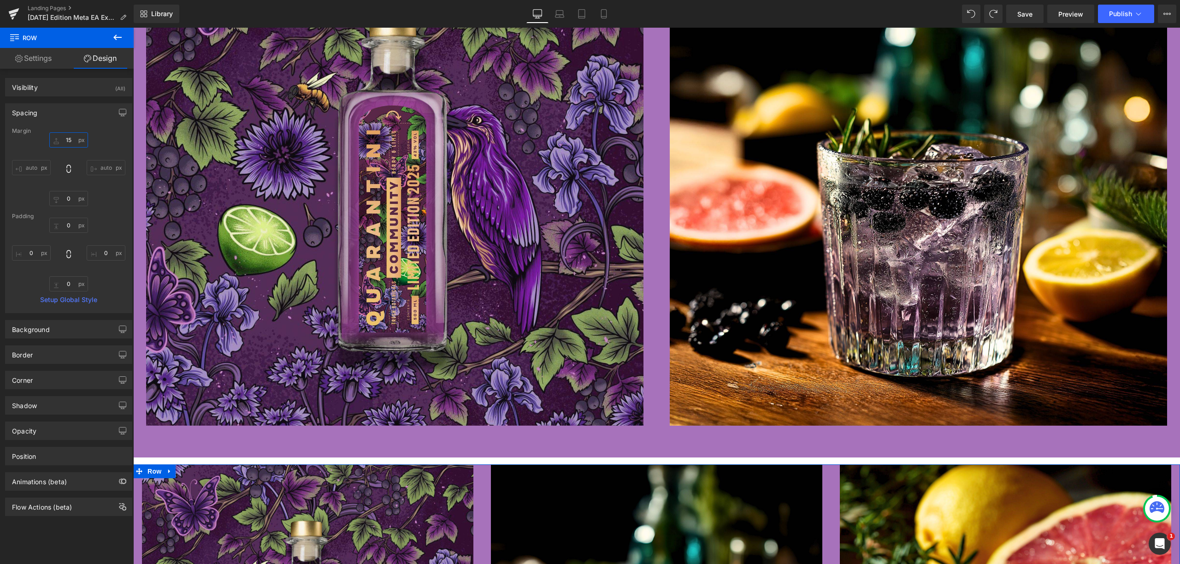
click at [69, 138] on input "15" at bounding box center [68, 139] width 39 height 15
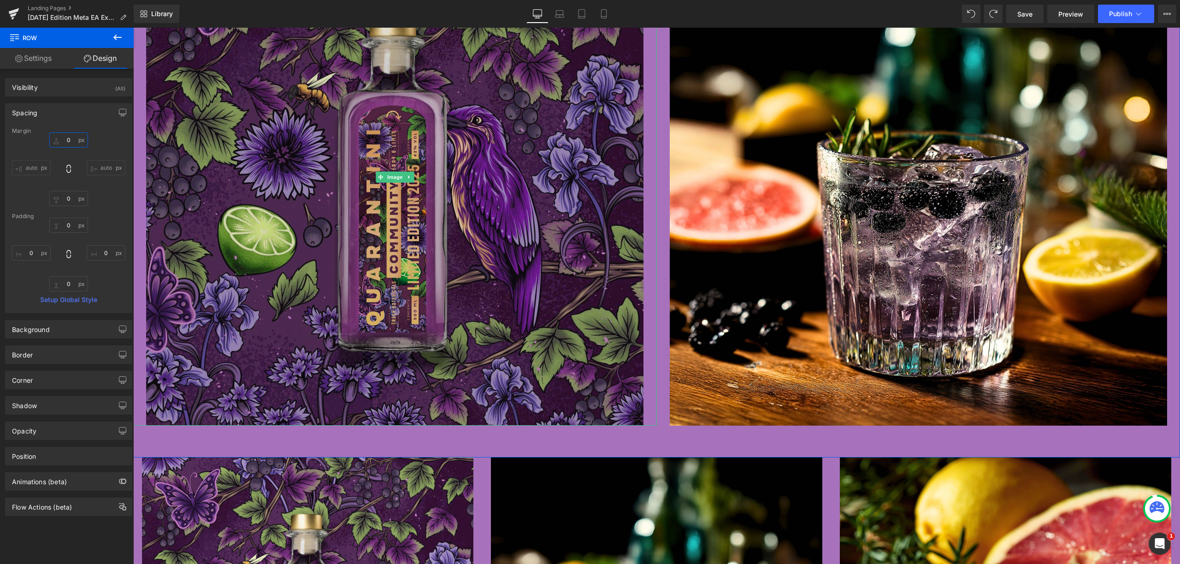
scroll to position [907, 0]
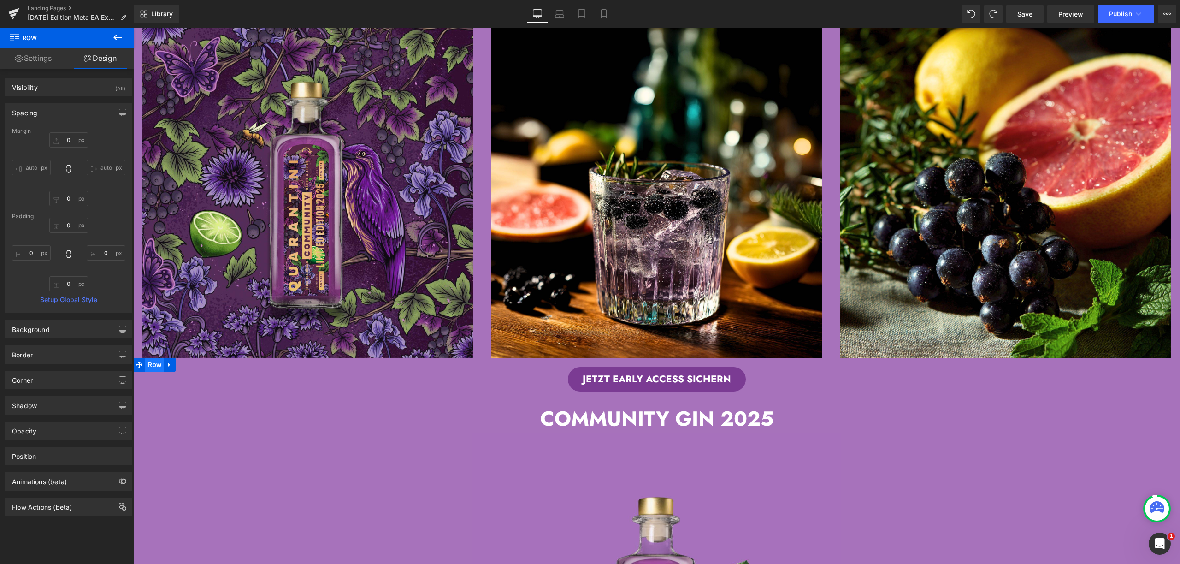
click at [145, 364] on span "Row" at bounding box center [154, 365] width 18 height 14
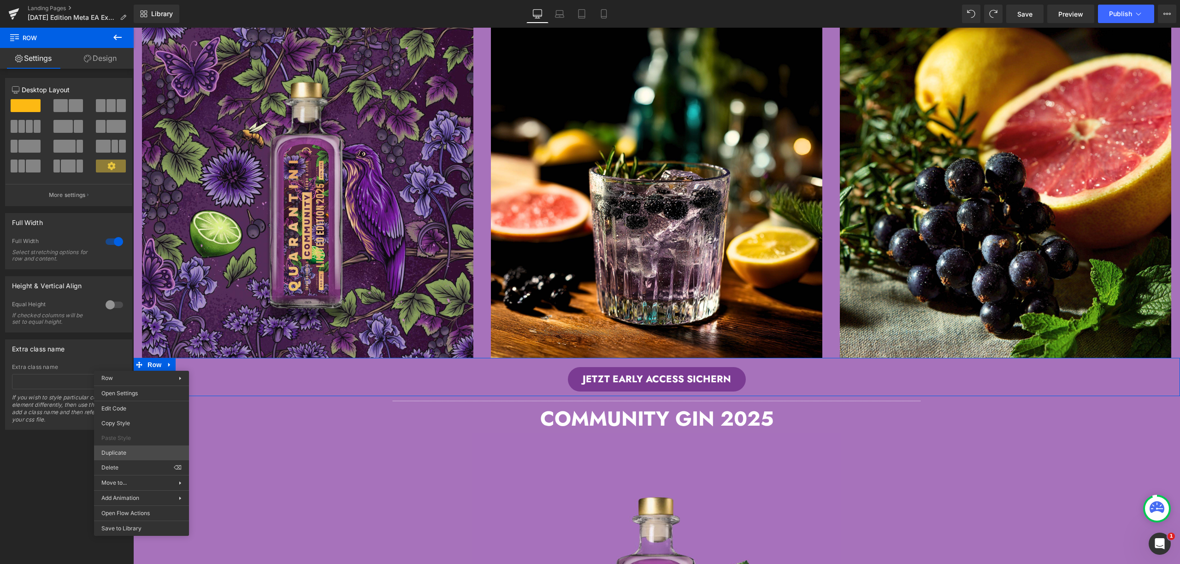
click at [124, 449] on div "Row You are previewing how the will restyle your page. You can not edit Element…" at bounding box center [590, 290] width 1180 height 580
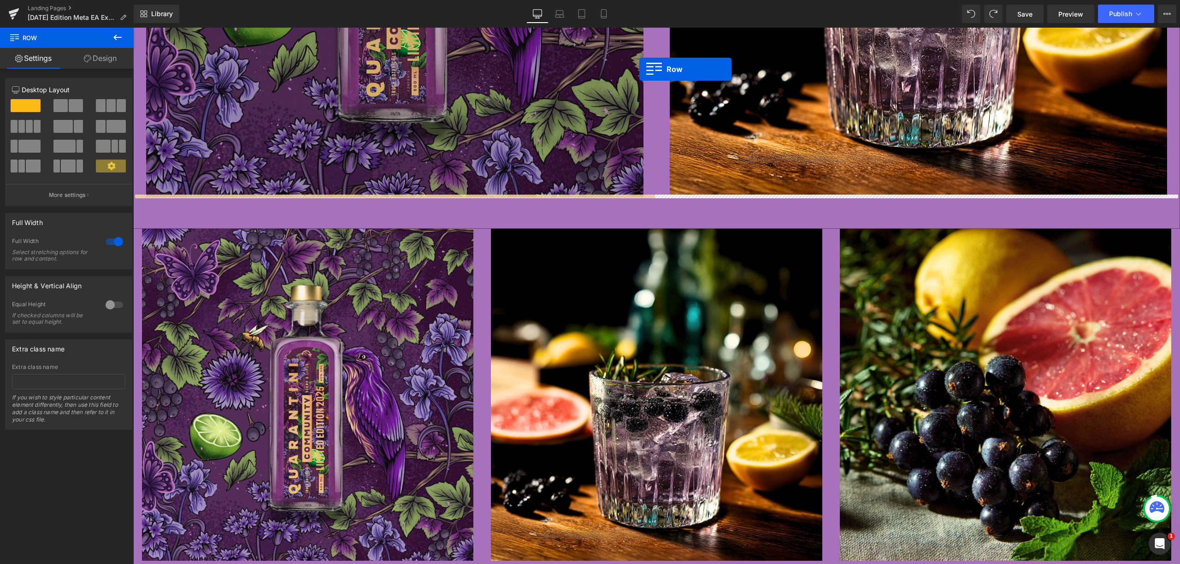
scroll to position [695, 0]
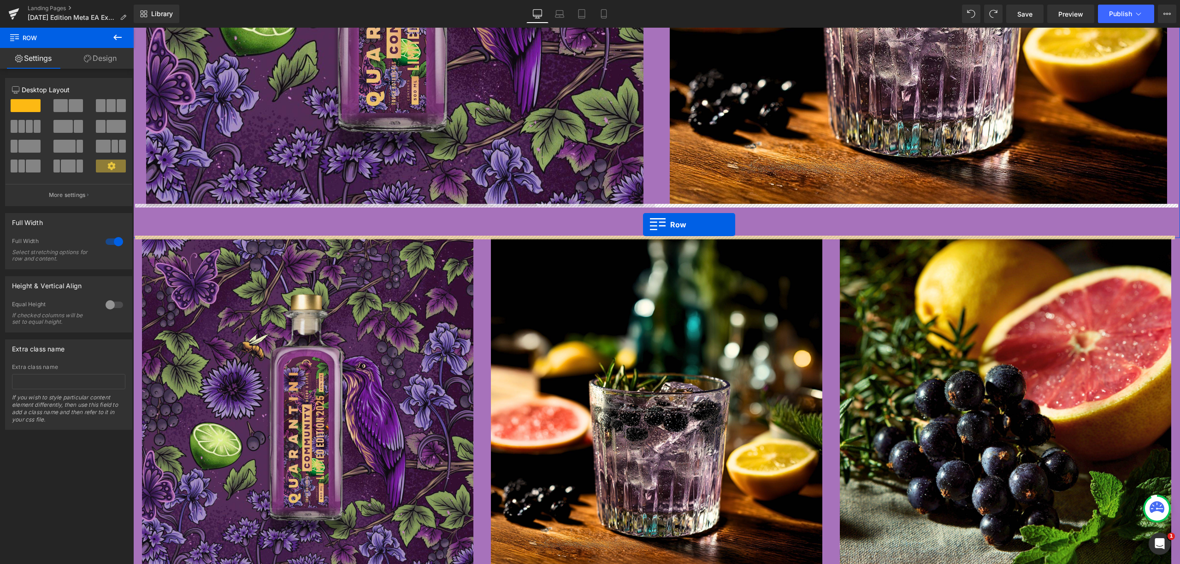
drag, startPoint x: 138, startPoint y: 401, endPoint x: 643, endPoint y: 225, distance: 535.1
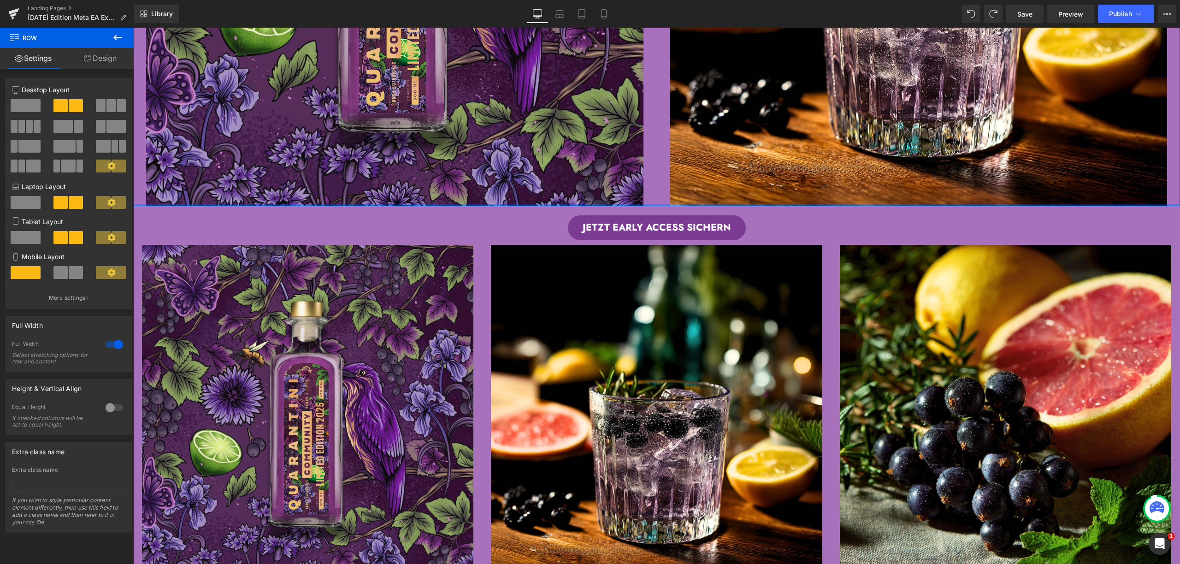
drag, startPoint x: 660, startPoint y: 235, endPoint x: 665, endPoint y: 201, distance: 33.6
click at [665, 204] on div at bounding box center [656, 205] width 1047 height 2
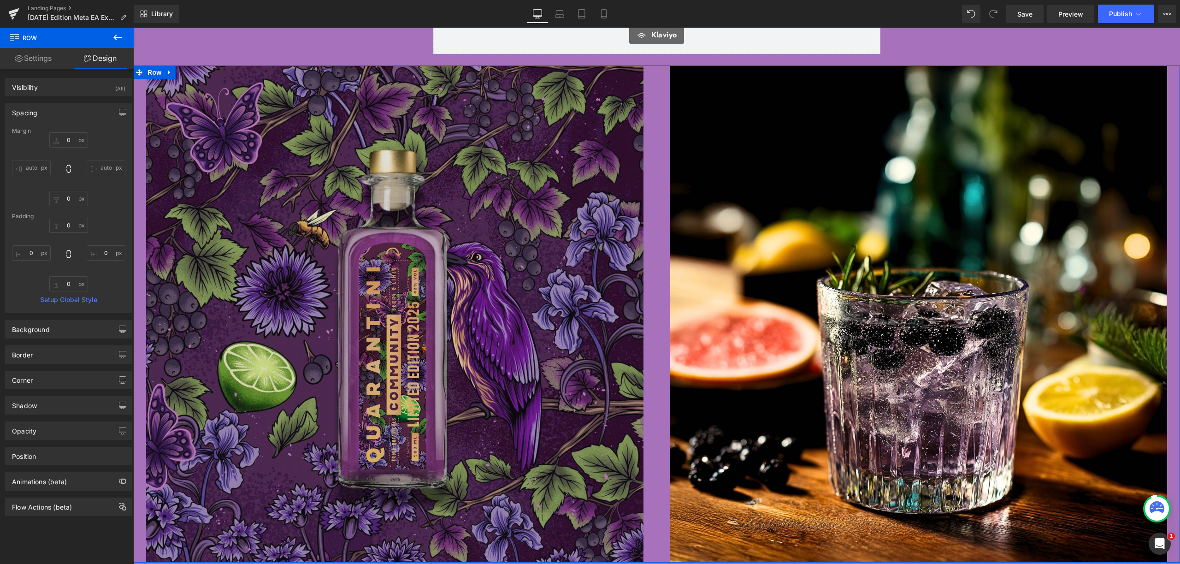
scroll to position [269, 0]
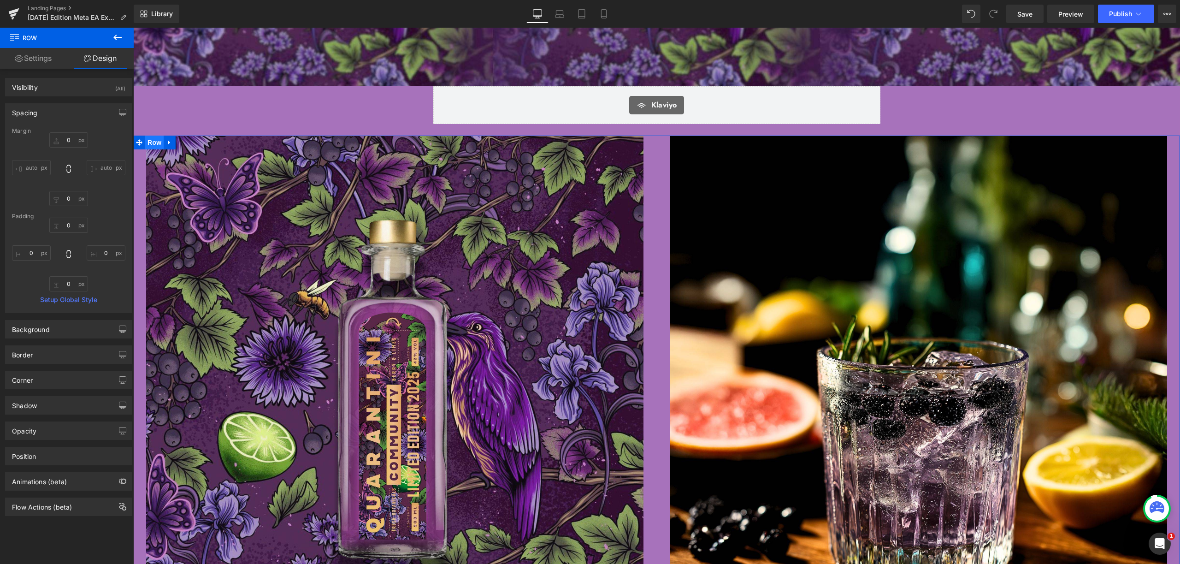
click at [151, 141] on span "Row" at bounding box center [154, 143] width 18 height 14
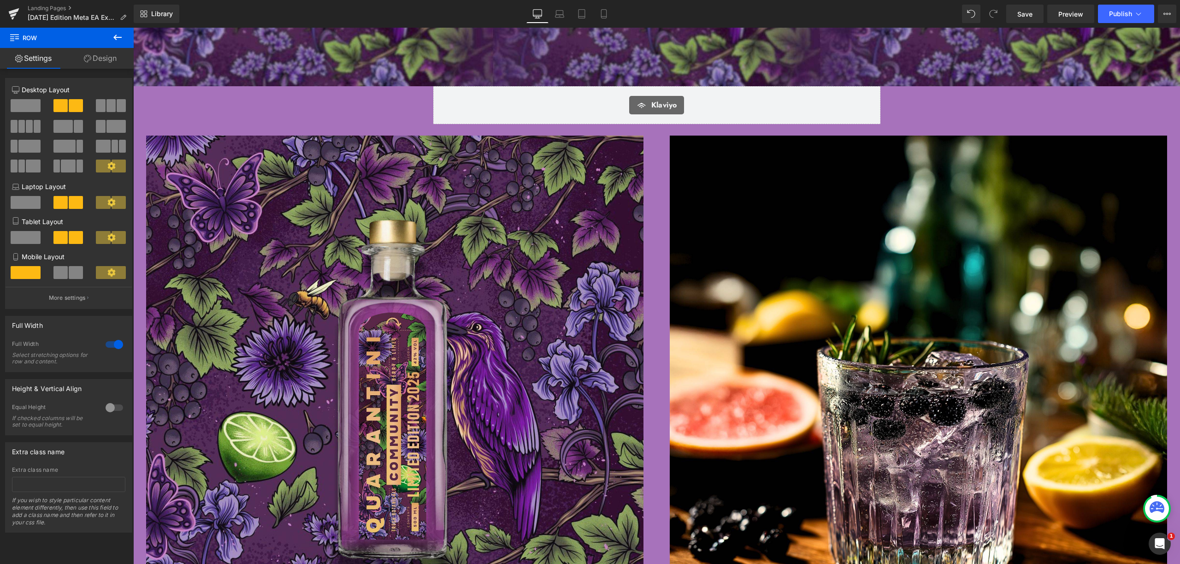
click at [123, 41] on button at bounding box center [117, 38] width 32 height 20
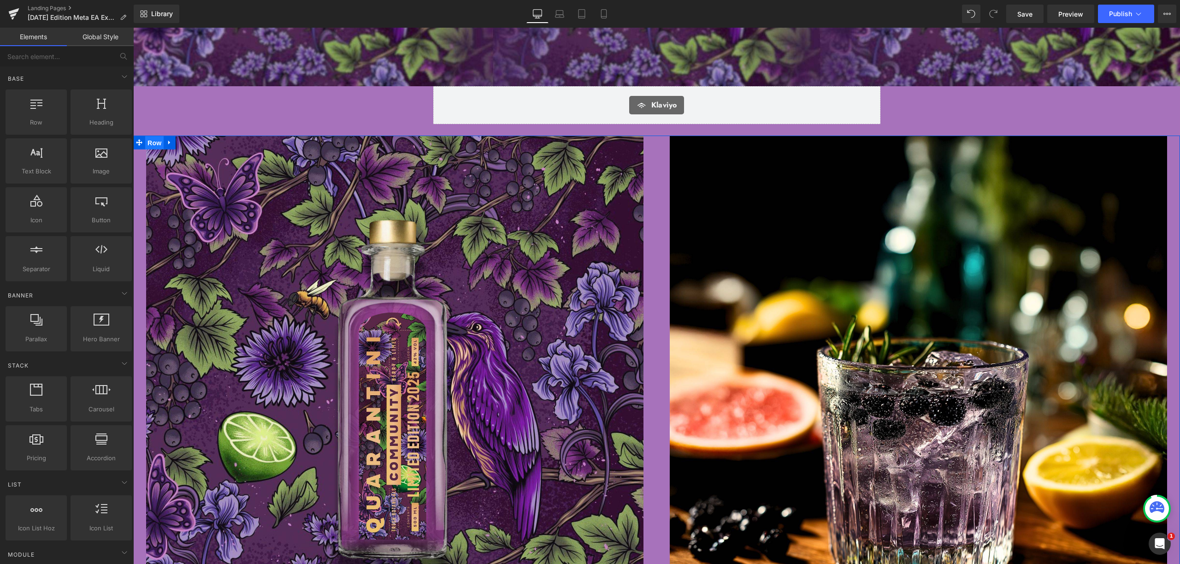
click at [145, 143] on span "Row" at bounding box center [154, 143] width 18 height 14
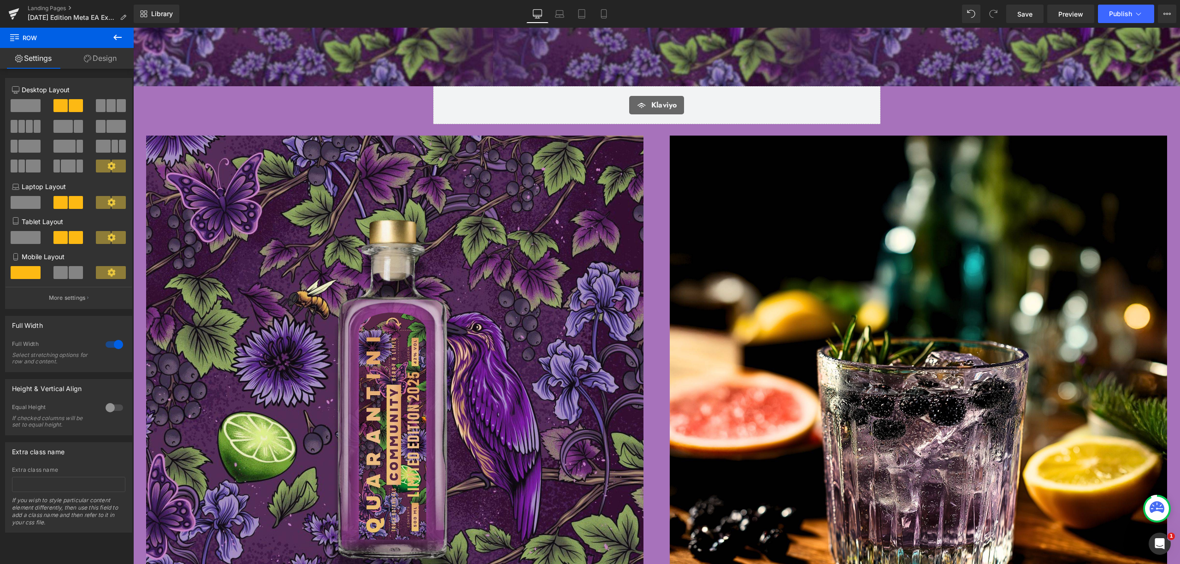
click at [128, 36] on button at bounding box center [117, 38] width 32 height 20
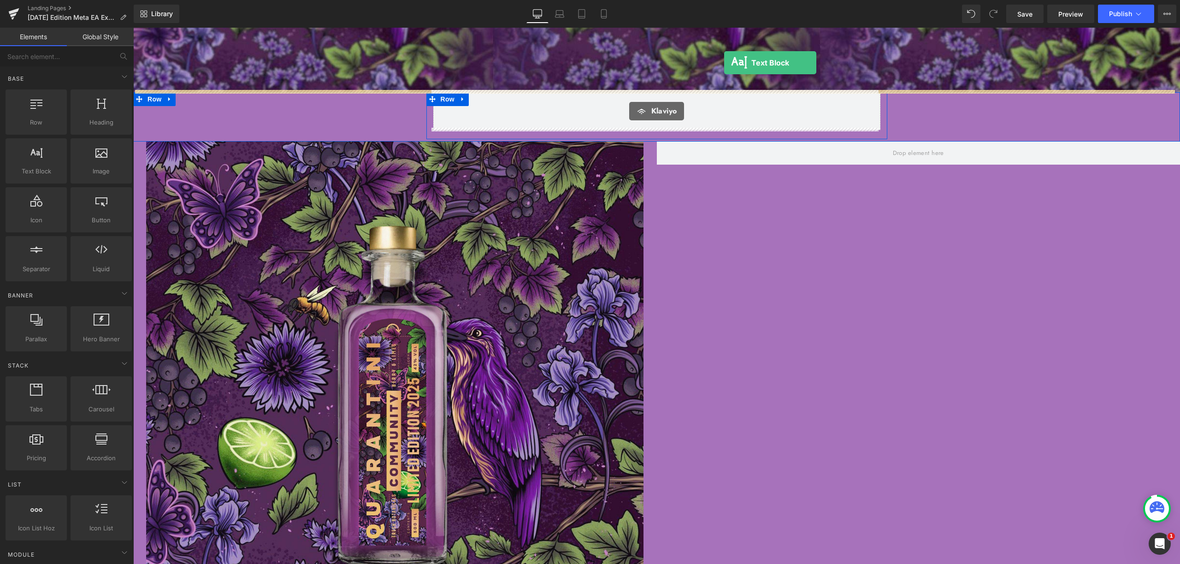
scroll to position [254, 0]
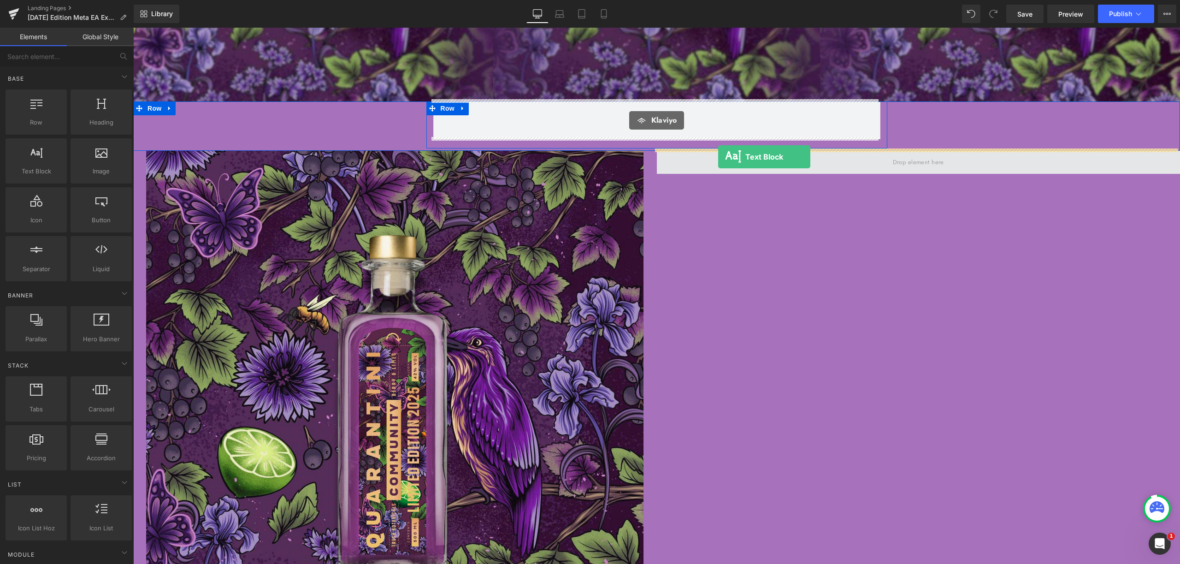
drag, startPoint x: 176, startPoint y: 195, endPoint x: 718, endPoint y: 157, distance: 544.0
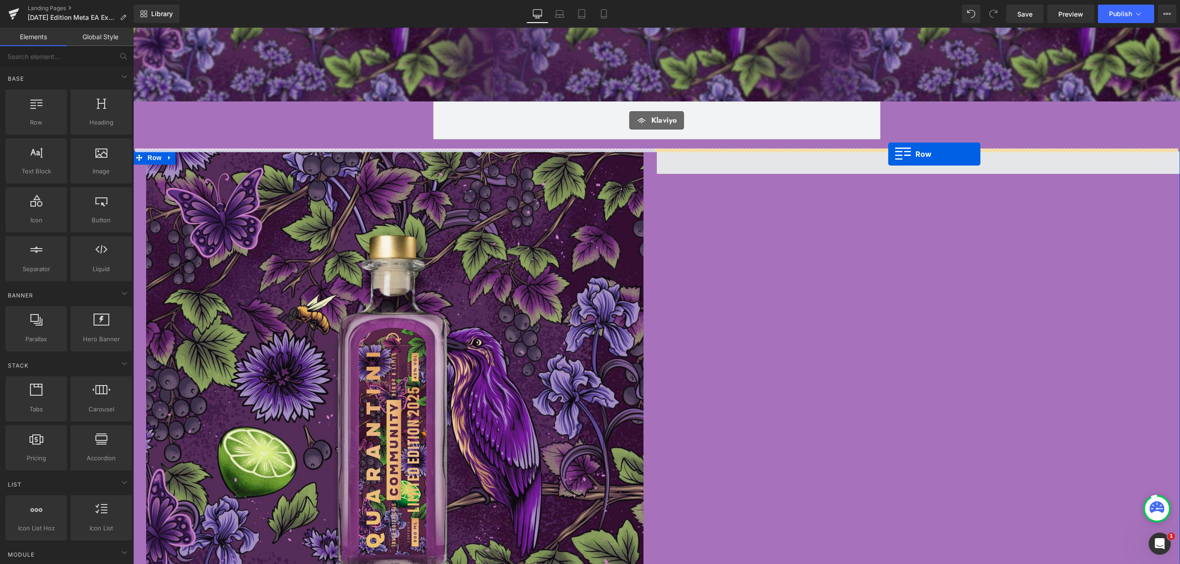
drag, startPoint x: 164, startPoint y: 142, endPoint x: 888, endPoint y: 154, distance: 724.9
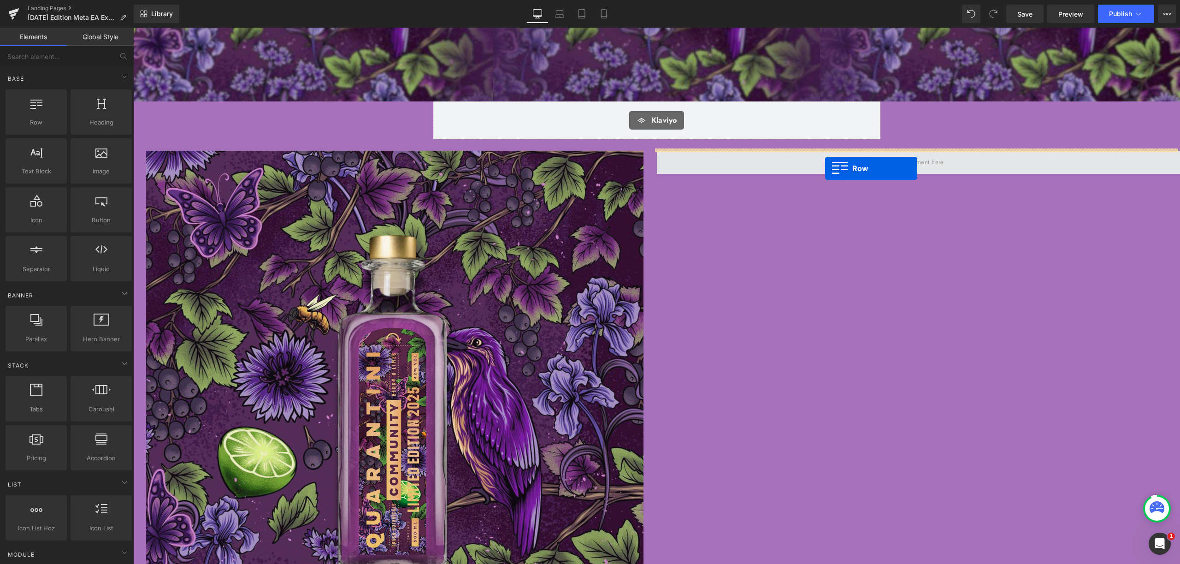
drag, startPoint x: 161, startPoint y: 147, endPoint x: 825, endPoint y: 168, distance: 664.7
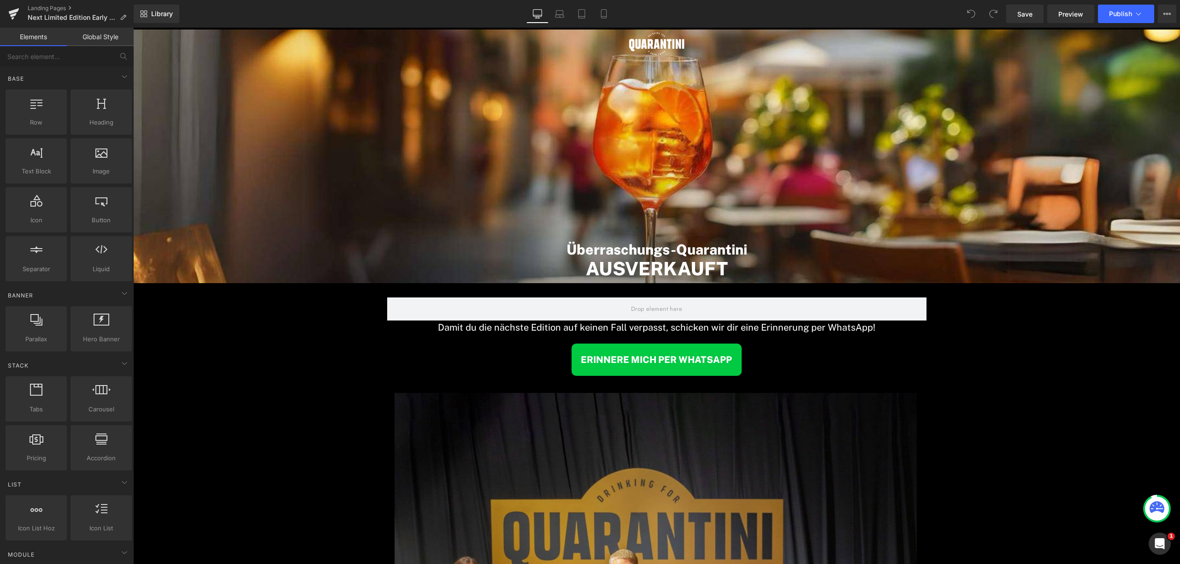
click at [60, 3] on div "Landing Pages Next Limited Edition Early Access_Ausverkauft" at bounding box center [67, 14] width 134 height 28
click at [51, 8] on link "Landing Pages" at bounding box center [81, 8] width 106 height 7
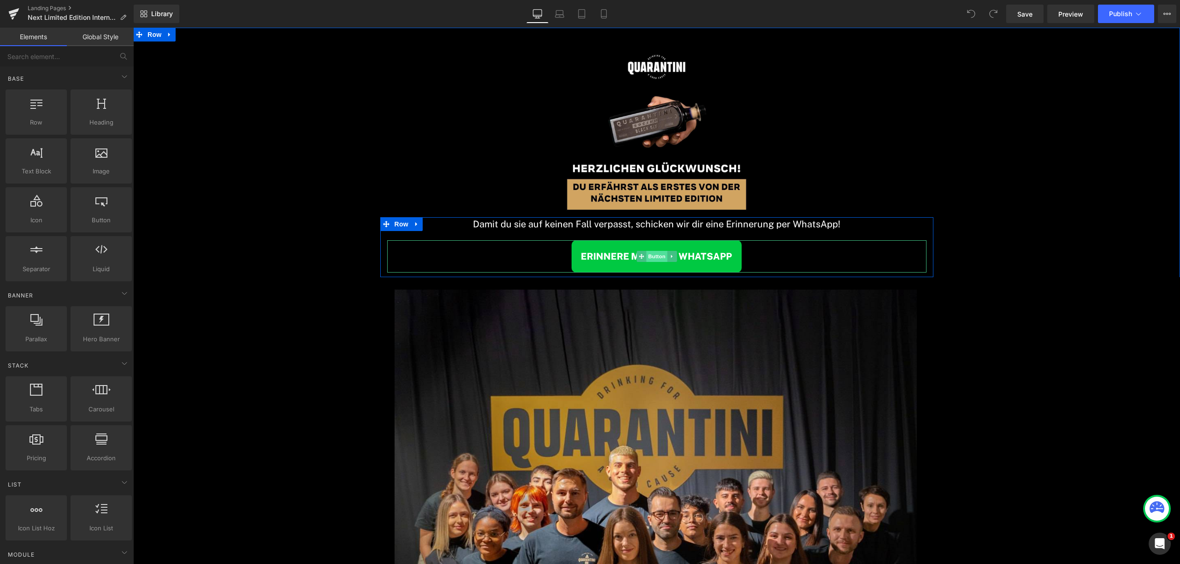
click at [653, 255] on span "Button" at bounding box center [656, 256] width 21 height 11
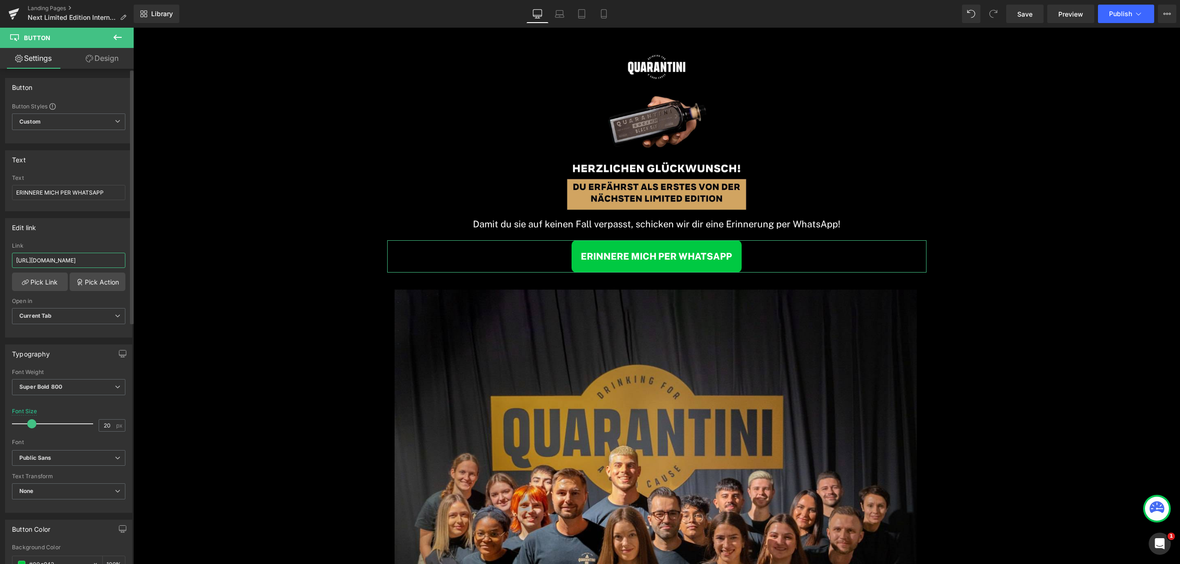
scroll to position [0, 14]
drag, startPoint x: 84, startPoint y: 260, endPoint x: 124, endPoint y: 260, distance: 39.7
click at [124, 260] on div "https://www.quarantini.de/limited-whatsapp Link https://www.quarantini.de/limit…" at bounding box center [69, 290] width 126 height 95
click at [116, 220] on div "Edit link" at bounding box center [69, 228] width 126 height 18
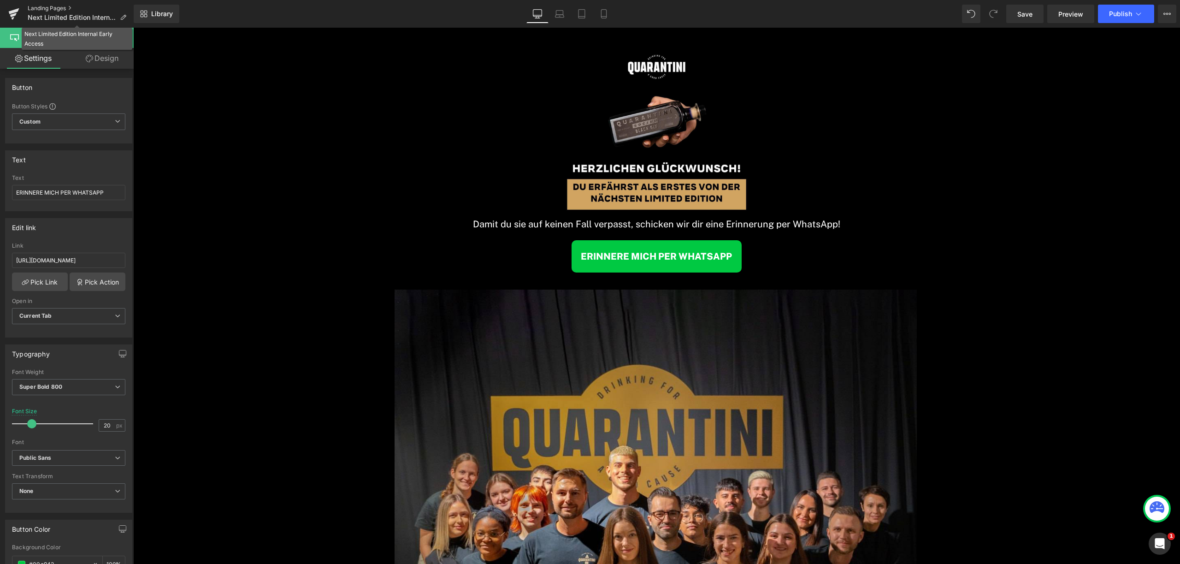
click at [59, 9] on link "Landing Pages" at bounding box center [81, 8] width 106 height 7
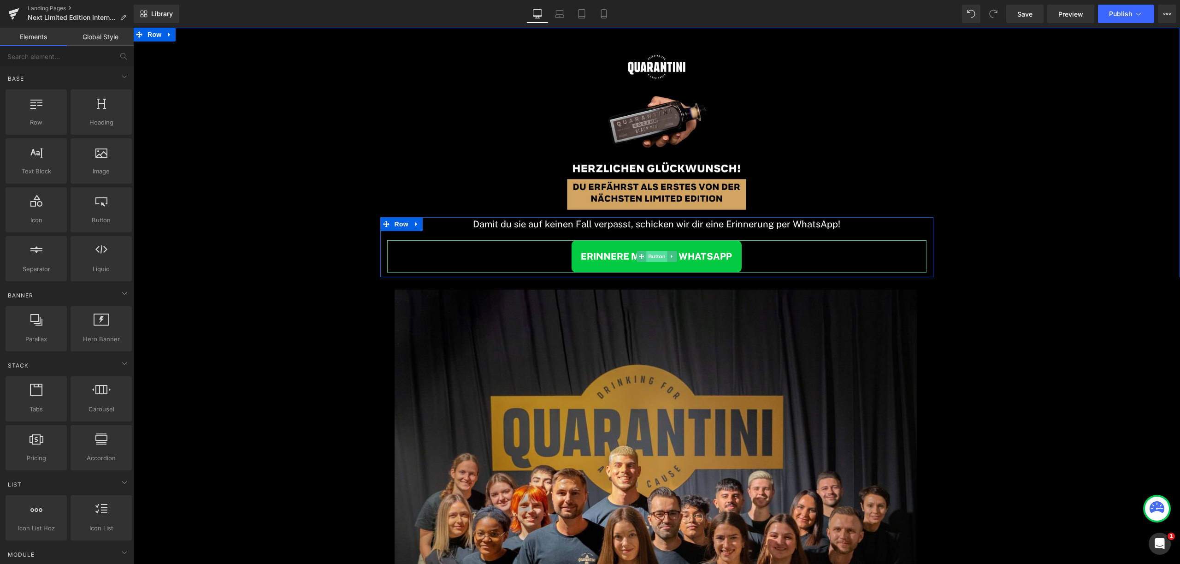
click at [648, 258] on span "Button" at bounding box center [656, 256] width 21 height 11
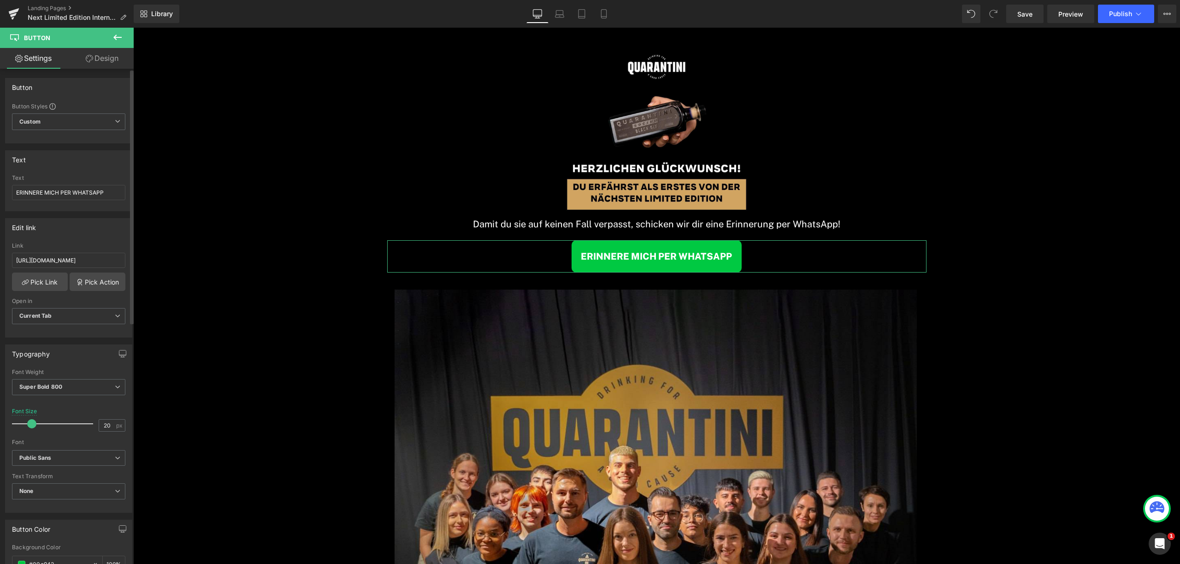
click at [98, 239] on div "Edit link https://www.quarantini.de/limited-whatsapp Link https://www.quarantin…" at bounding box center [68, 277] width 127 height 119
click at [1108, 16] on button "Publish" at bounding box center [1126, 14] width 56 height 18
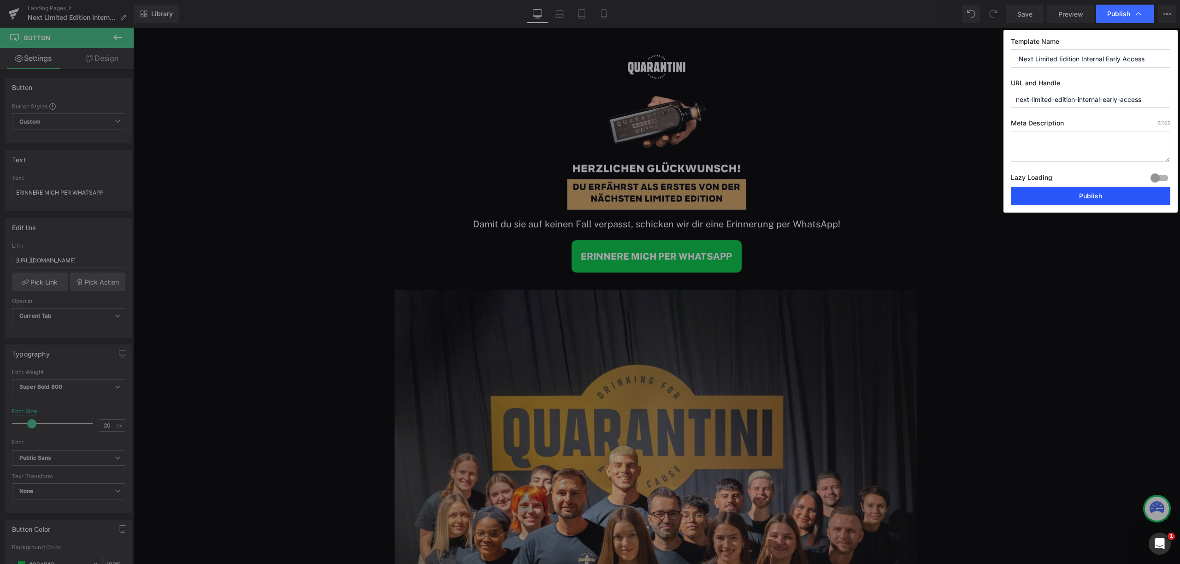
click at [1080, 196] on button "Publish" at bounding box center [1091, 196] width 160 height 18
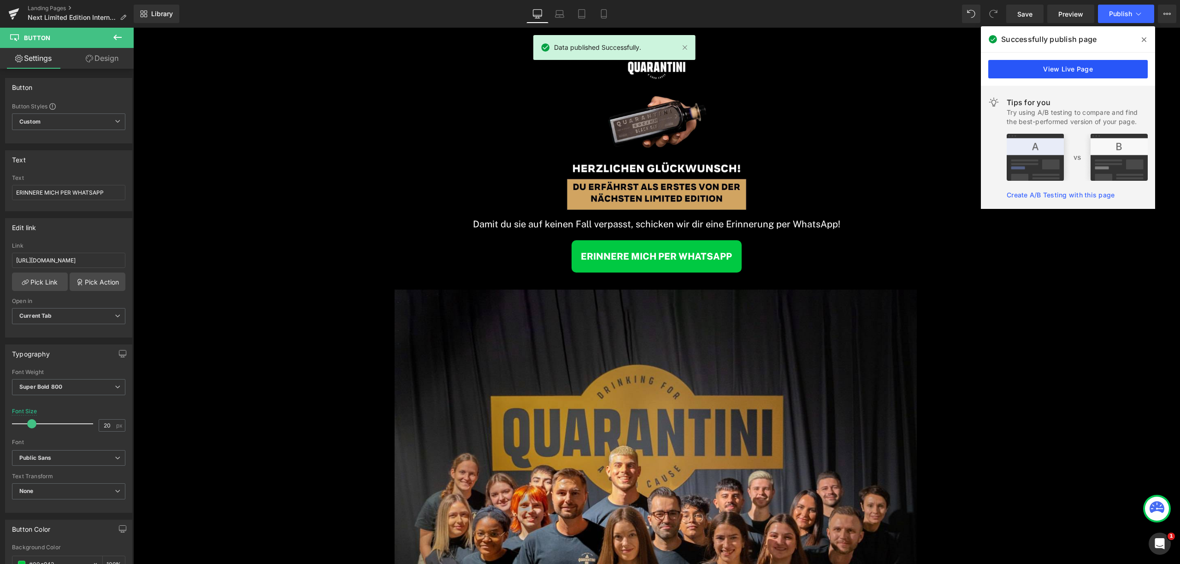
click at [1067, 68] on link "View Live Page" at bounding box center [1068, 69] width 160 height 18
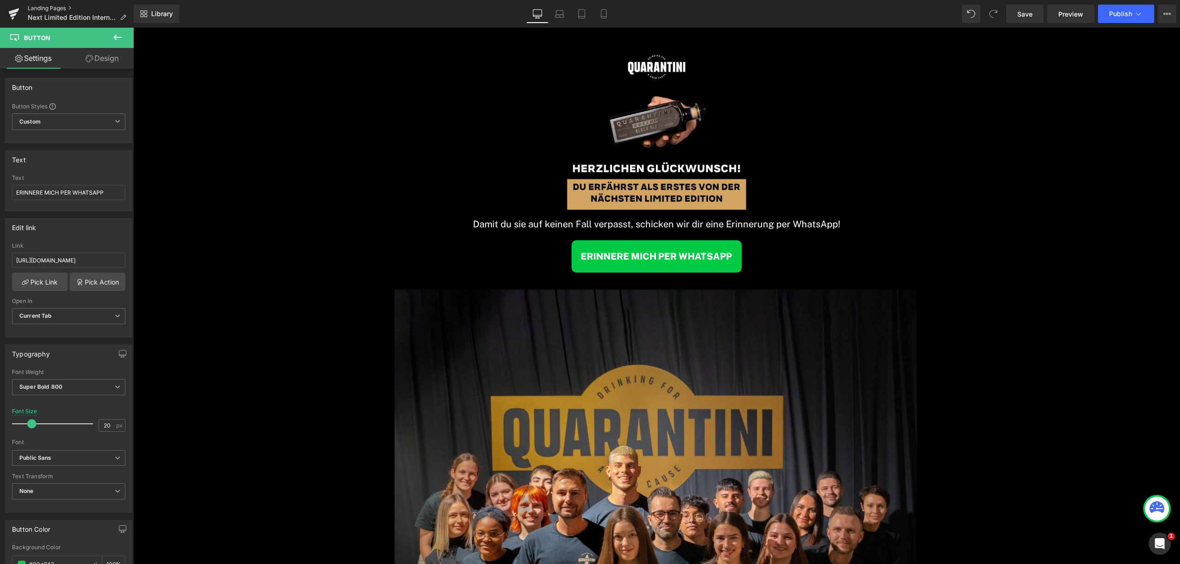
click at [53, 7] on link "Landing Pages" at bounding box center [81, 8] width 106 height 7
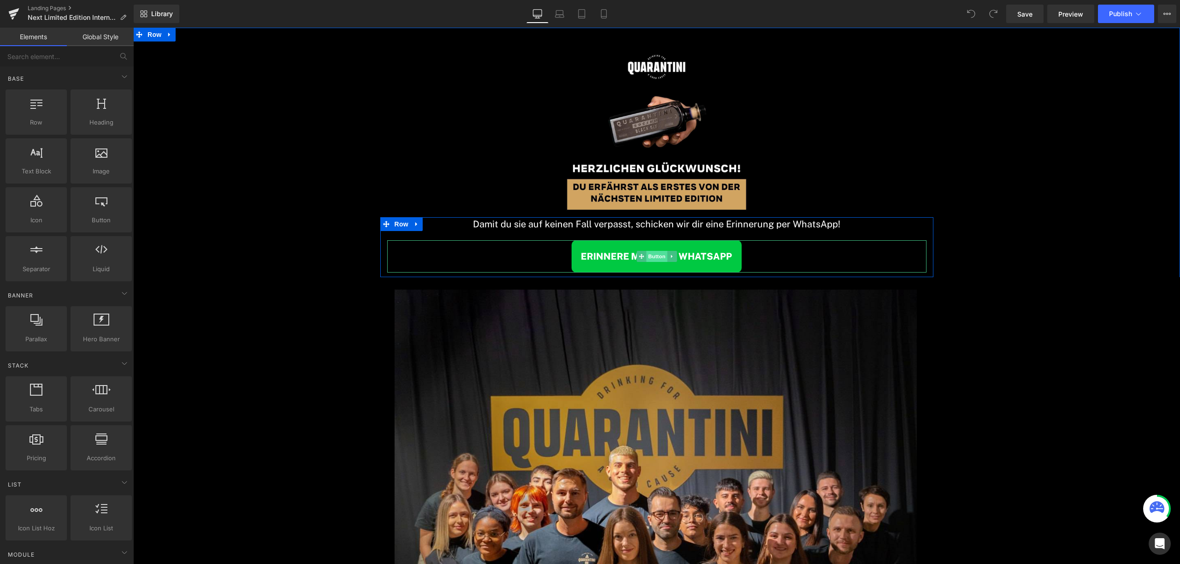
click at [653, 259] on span "Button" at bounding box center [656, 256] width 21 height 11
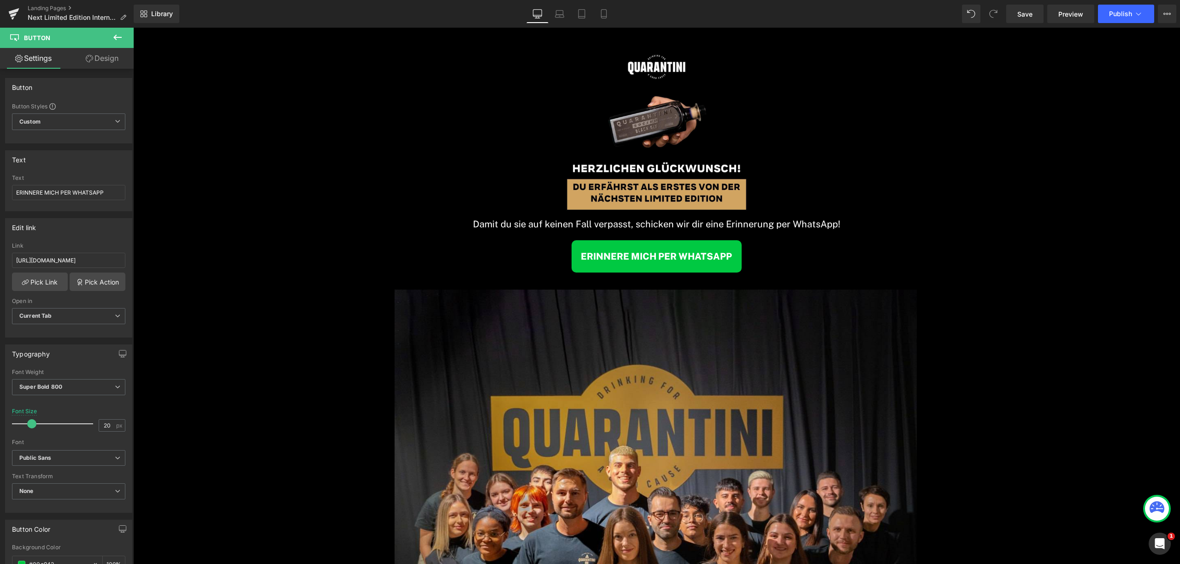
click at [62, 4] on div "Landing Pages Next Limited Edition Internal Early Access" at bounding box center [67, 14] width 134 height 28
click at [62, 8] on link "Landing Pages" at bounding box center [81, 8] width 106 height 7
